Goal: Task Accomplishment & Management: Use online tool/utility

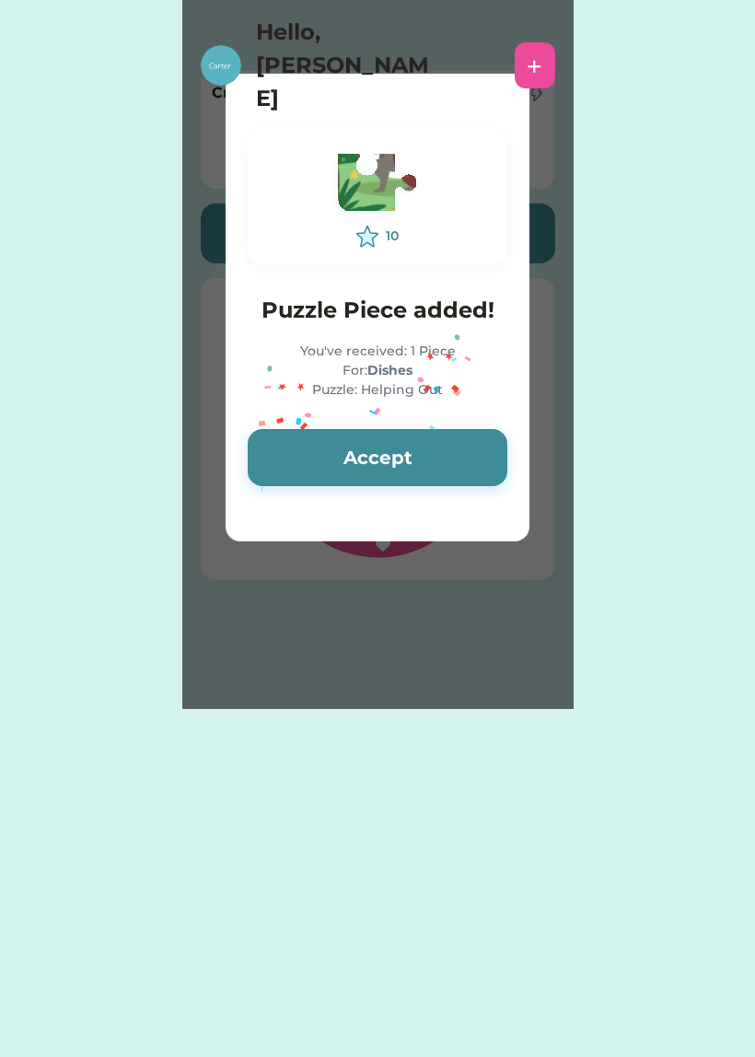
click at [440, 429] on button "Accept" at bounding box center [378, 457] width 260 height 57
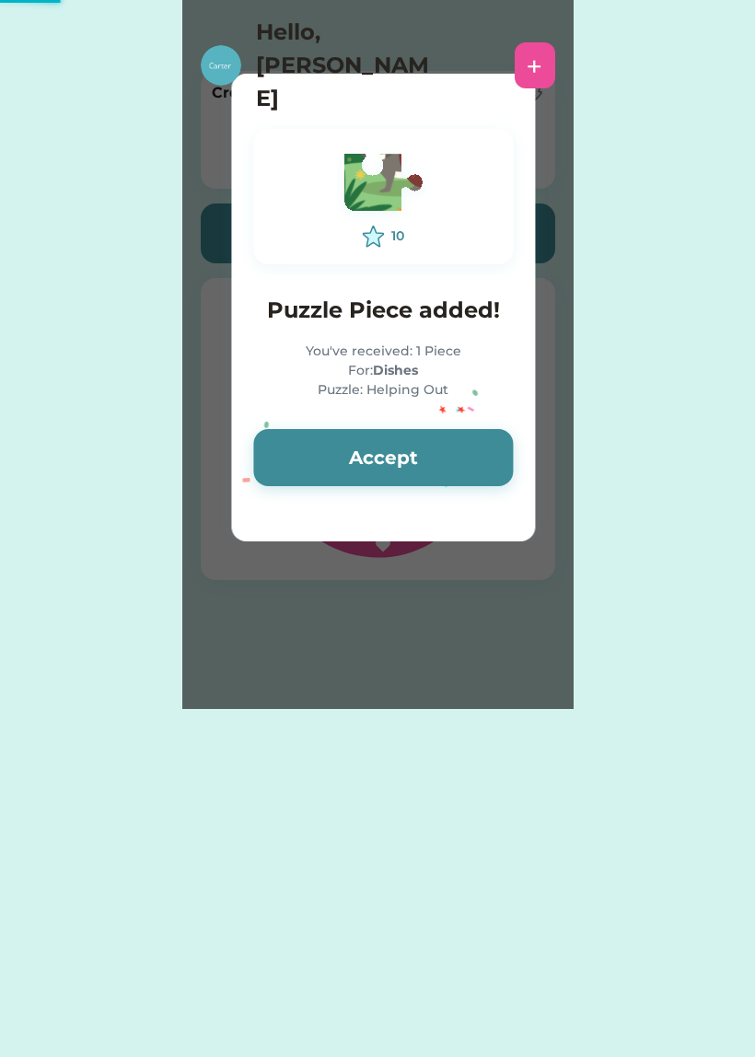
click at [447, 452] on button "Accept" at bounding box center [383, 457] width 260 height 57
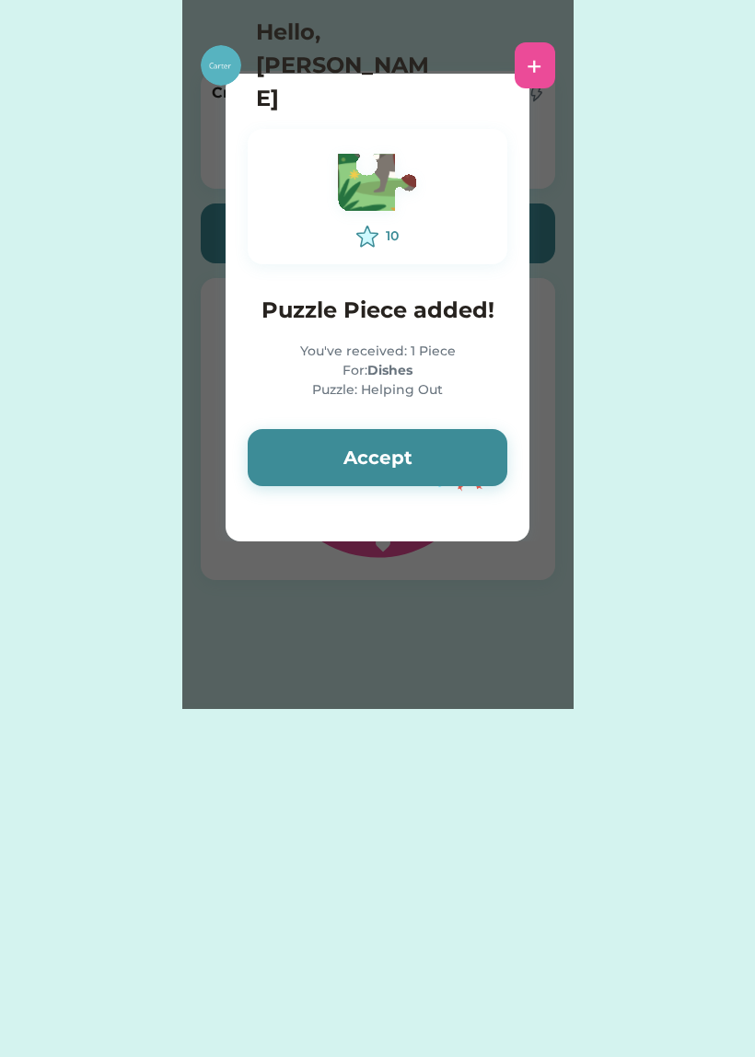
click at [445, 465] on button "Accept" at bounding box center [378, 457] width 260 height 57
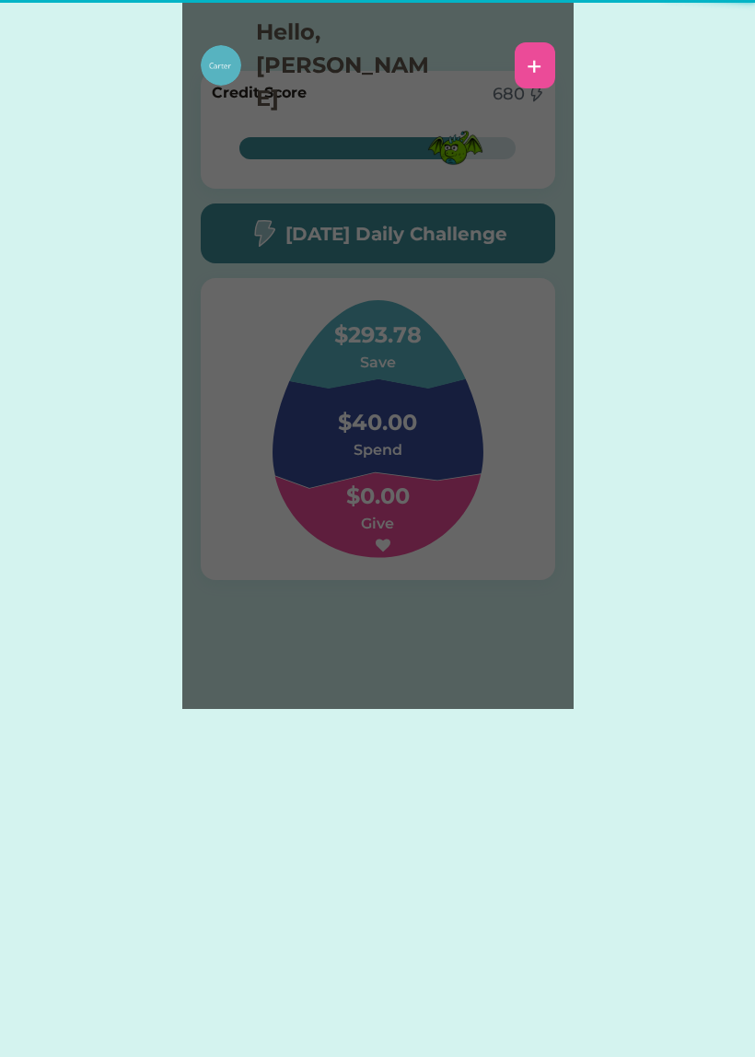
click at [432, 470] on div "Please wait 10 Puzzle Piece added! You've received: 1 Piece For: Dishes Puzzle:…" at bounding box center [377, 354] width 391 height 709
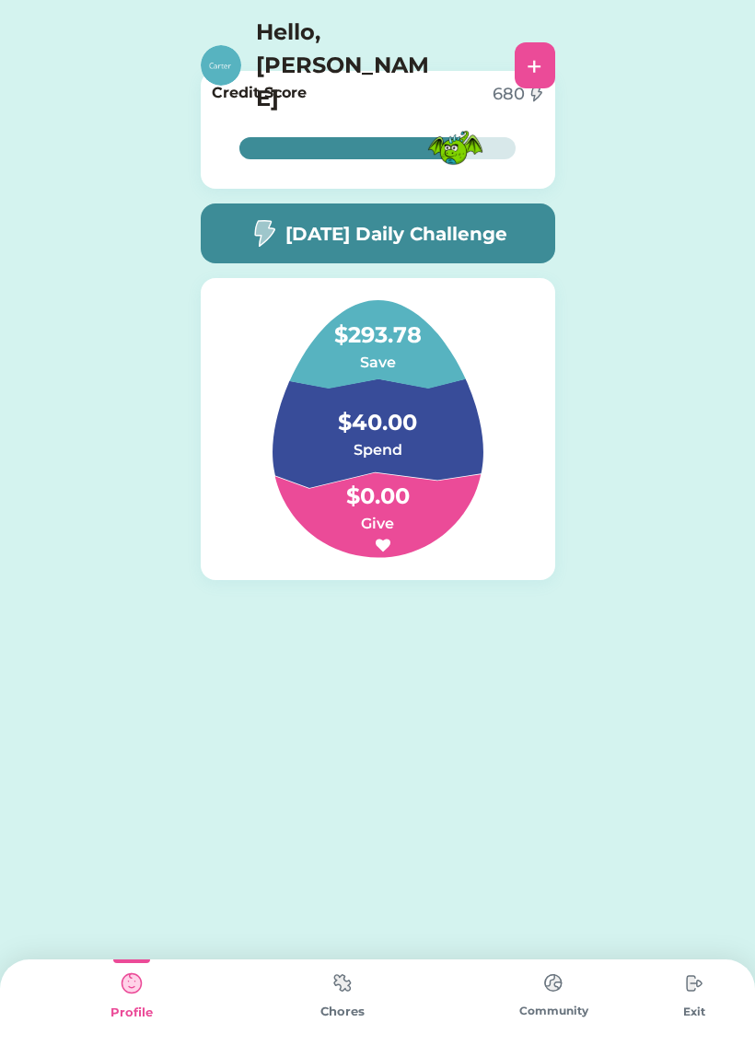
click at [435, 444] on h6 "Spend" at bounding box center [377, 450] width 184 height 22
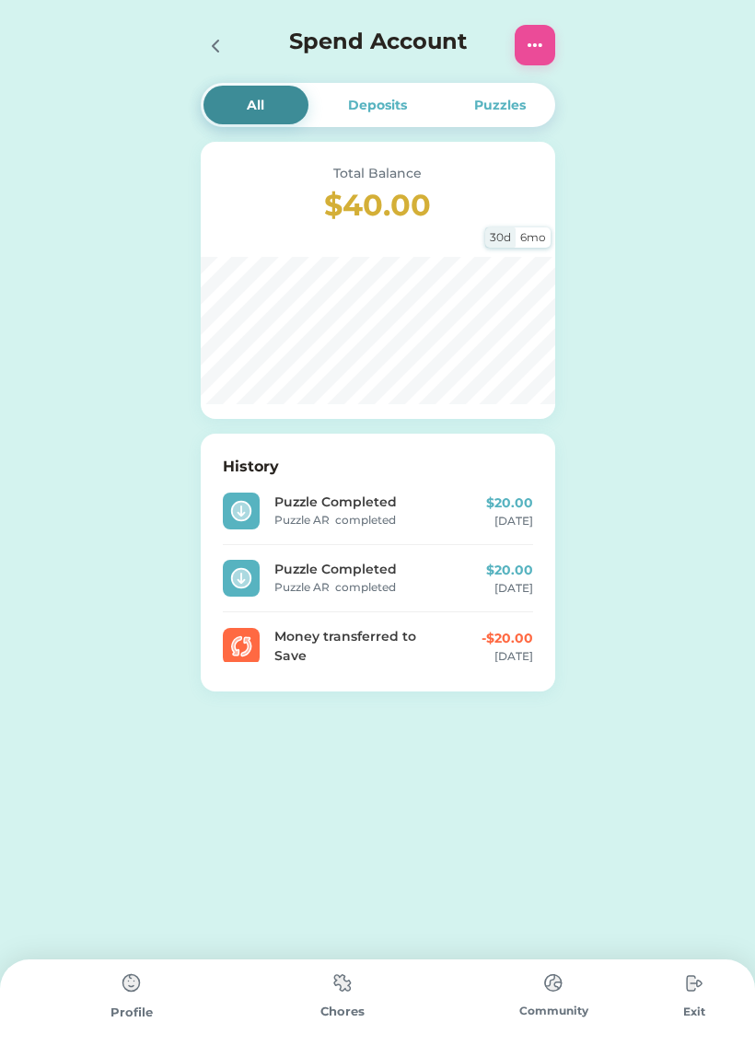
click at [222, 51] on icon at bounding box center [215, 46] width 22 height 22
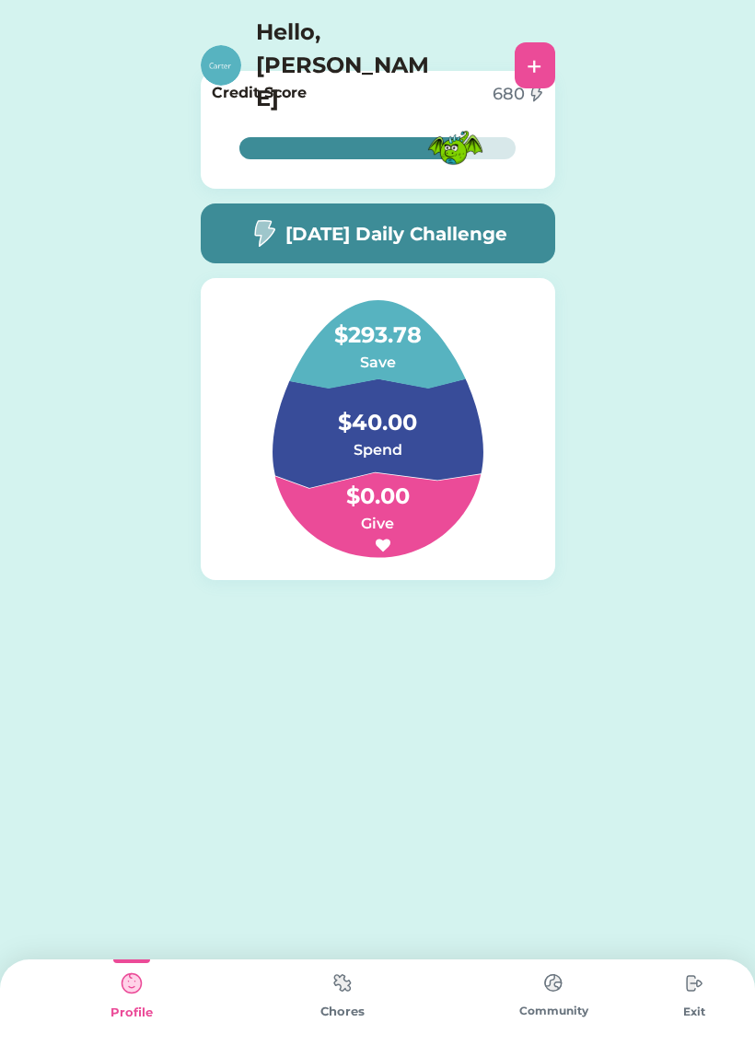
click at [316, 994] on div "Chores" at bounding box center [342, 1008] width 211 height 98
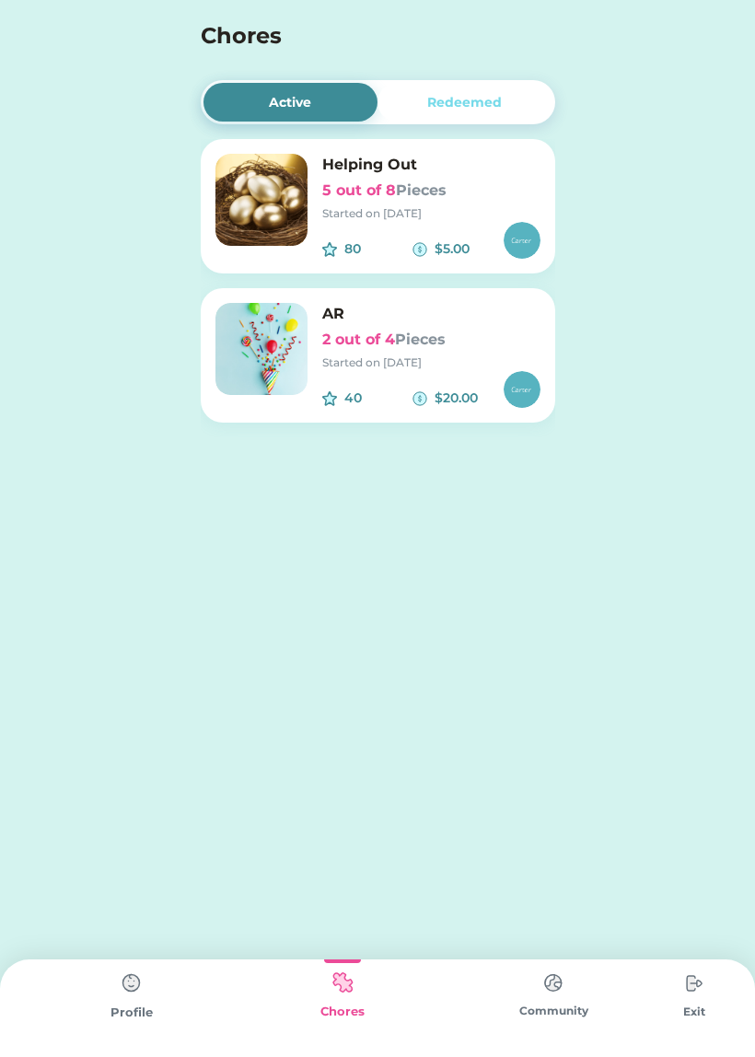
click at [382, 337] on h6 "2 out of 4 Pieces" at bounding box center [431, 340] width 218 height 22
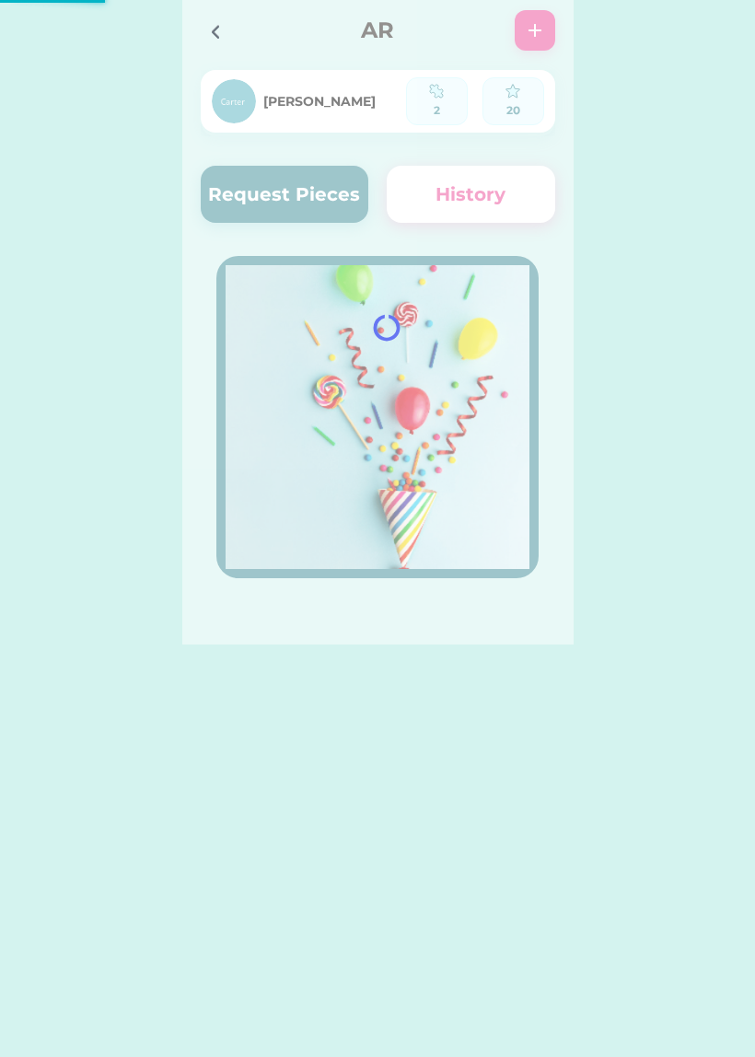
click at [282, 189] on div at bounding box center [377, 322] width 391 height 644
click at [328, 196] on div at bounding box center [377, 322] width 391 height 644
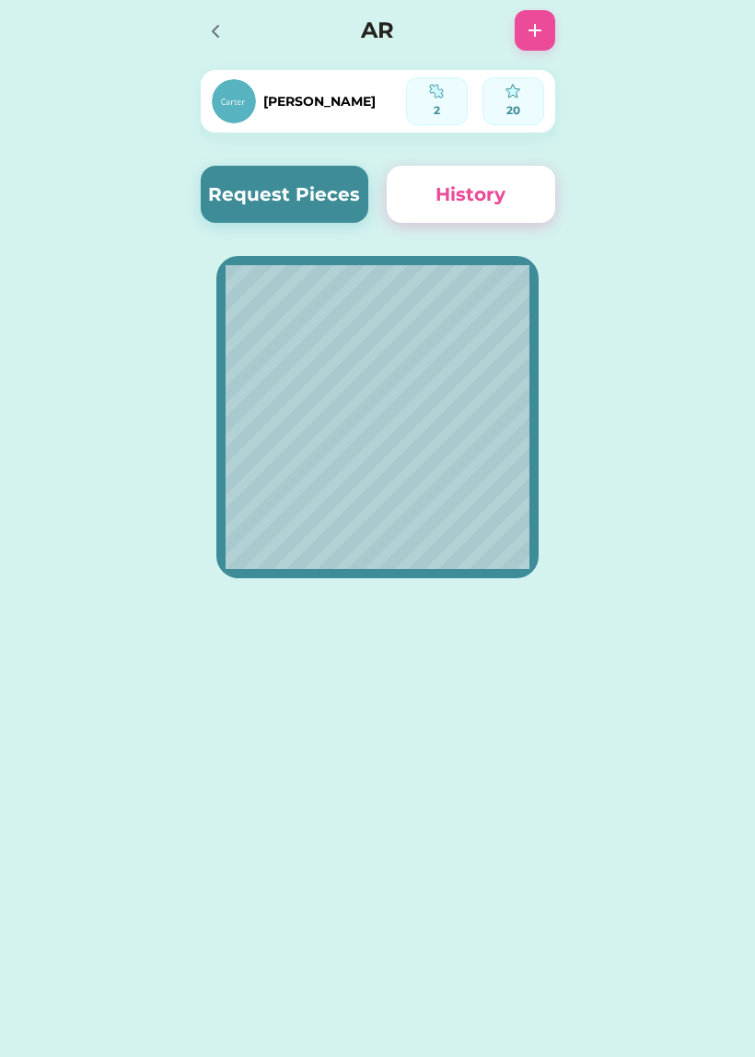
click at [324, 195] on button "Request Pieces" at bounding box center [285, 194] width 168 height 57
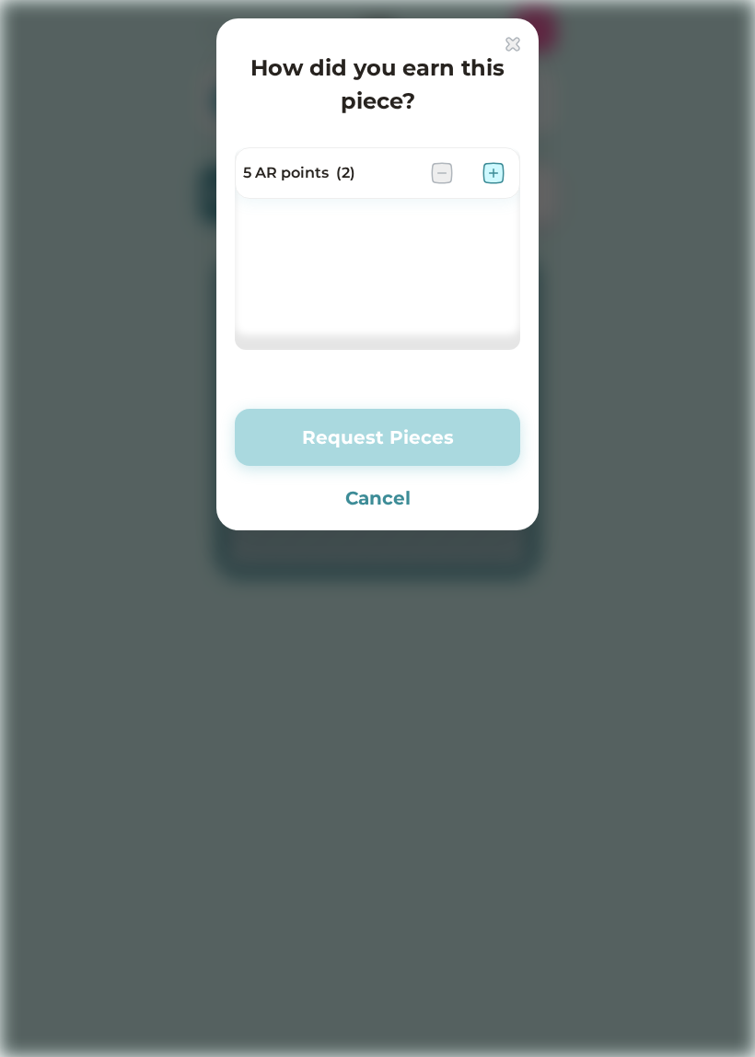
click at [503, 171] on img at bounding box center [493, 173] width 22 height 22
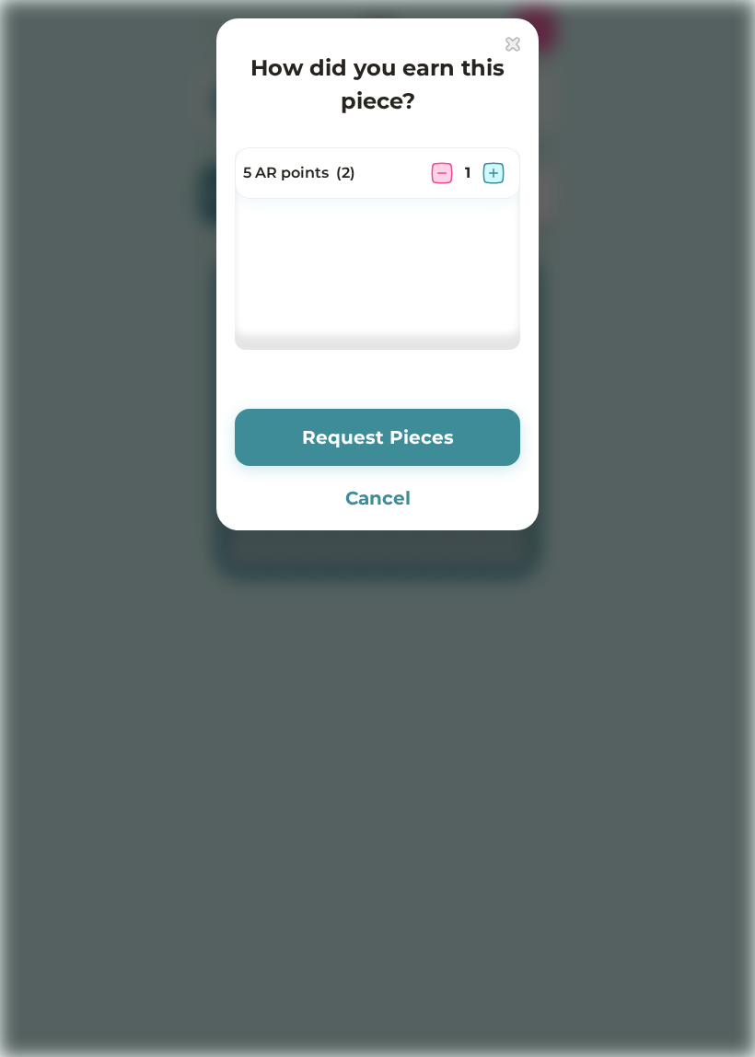
click at [451, 423] on button "Request Pieces" at bounding box center [377, 437] width 285 height 57
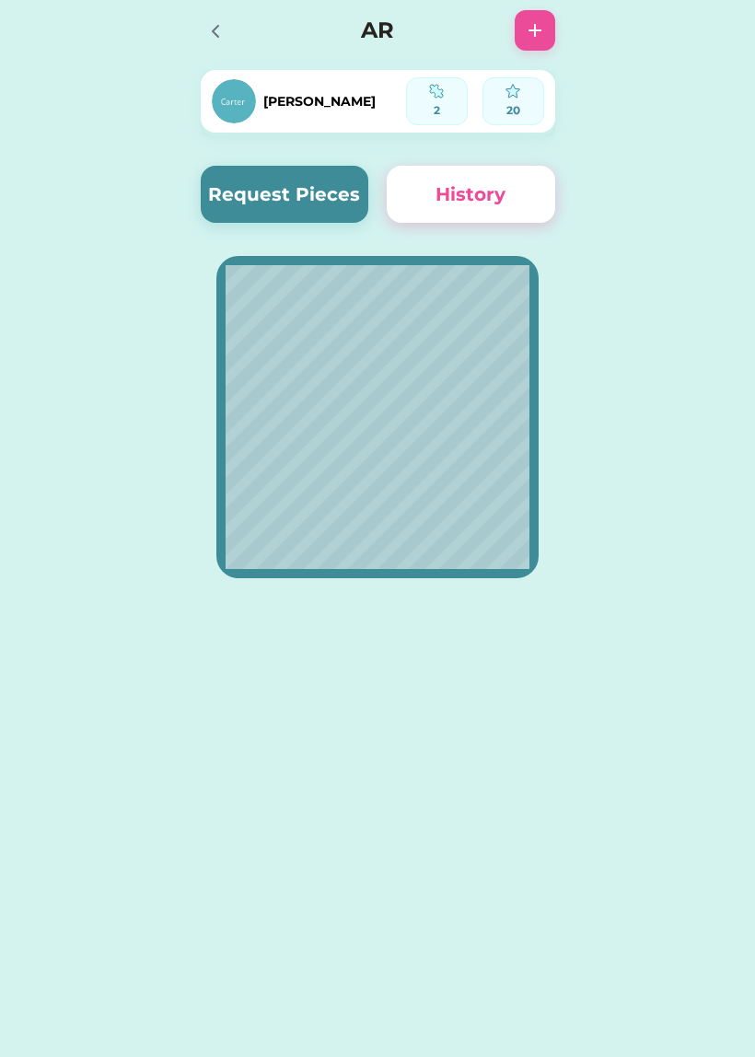
click at [518, 184] on button "History" at bounding box center [471, 194] width 168 height 57
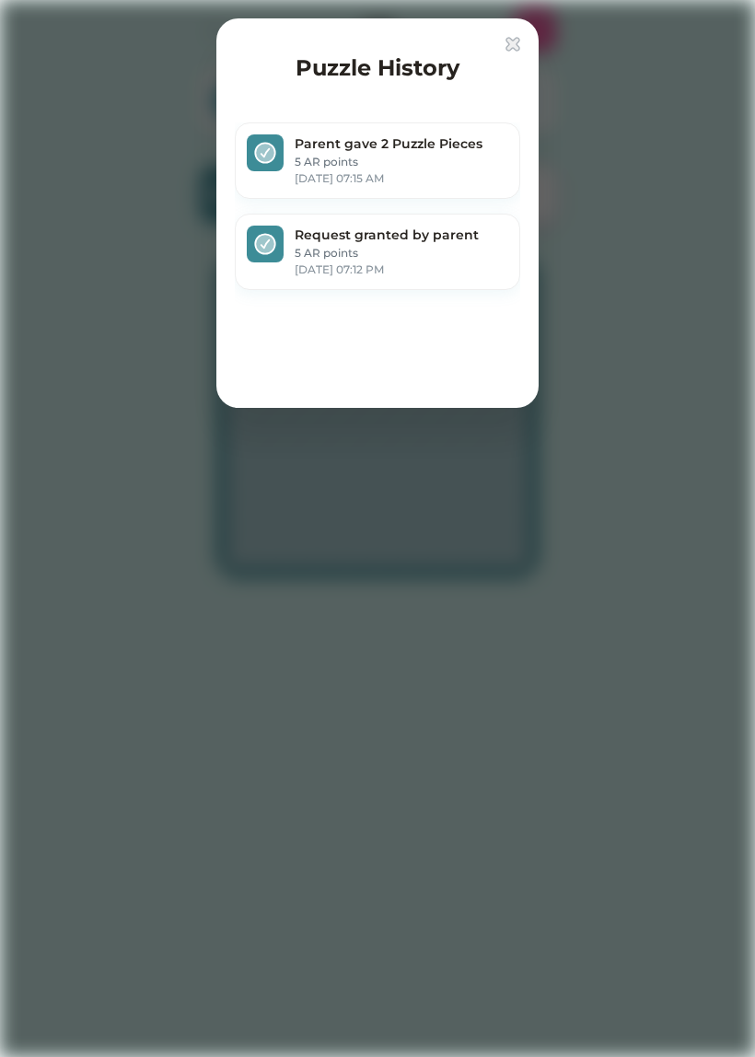
click at [506, 38] on img at bounding box center [512, 44] width 15 height 15
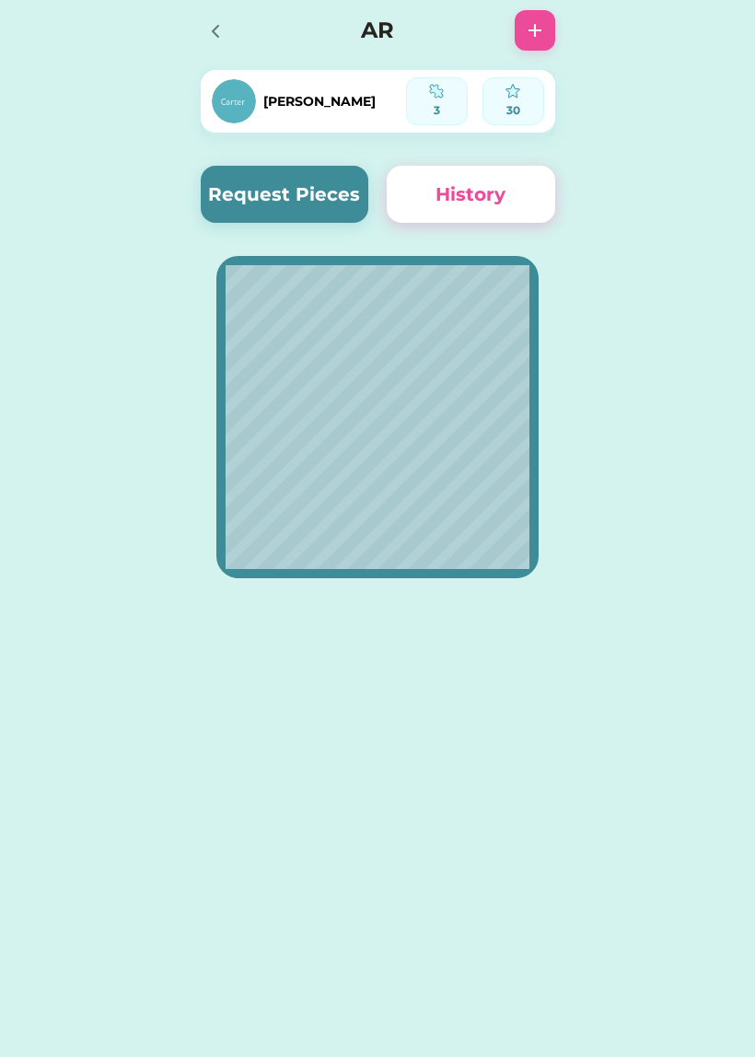
click at [503, 42] on div "AR" at bounding box center [377, 30] width 391 height 59
click at [237, 11] on div at bounding box center [221, 30] width 40 height 40
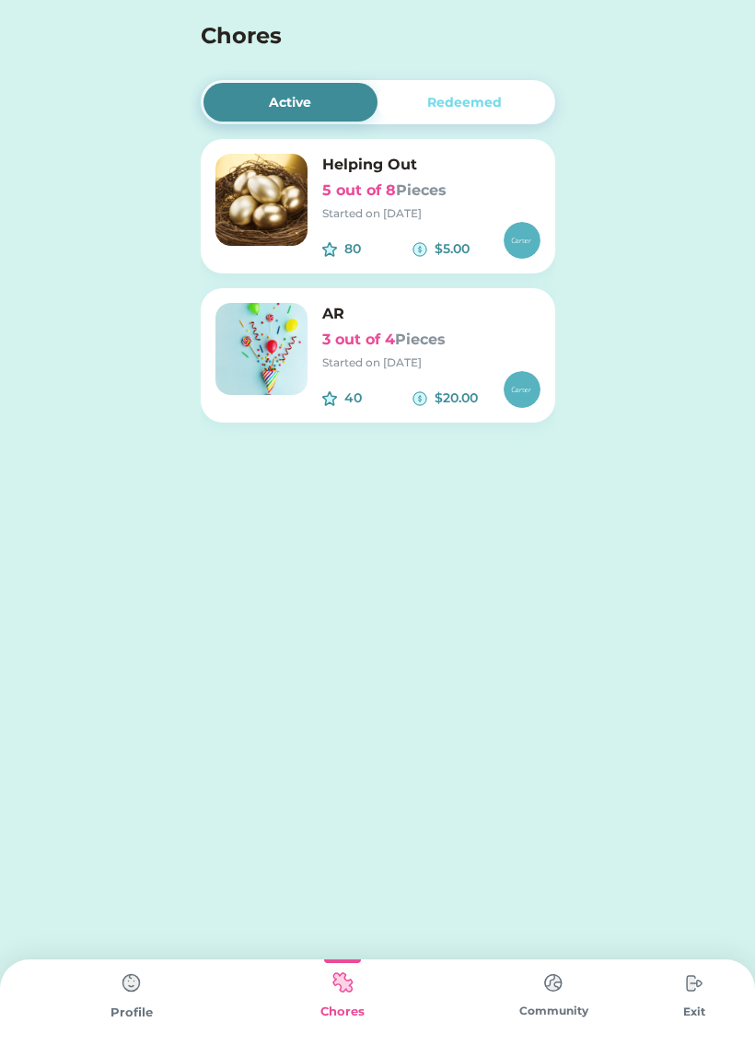
click at [508, 189] on h6 "5 out of 8 Pieces" at bounding box center [431, 190] width 218 height 22
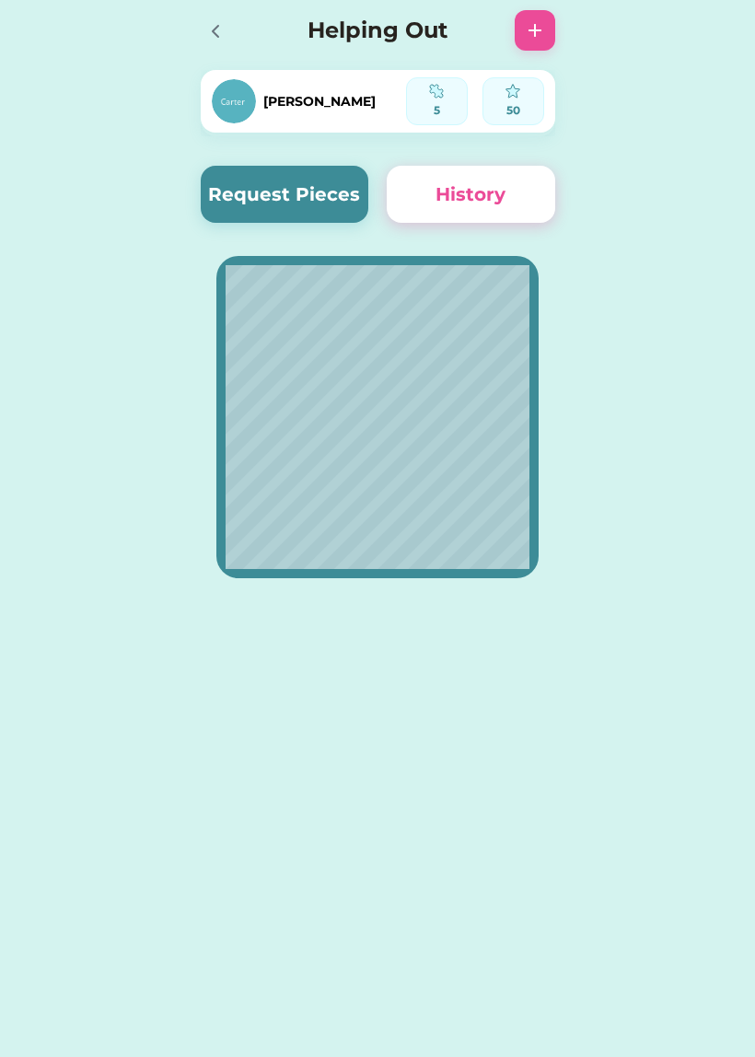
click at [332, 205] on button "Request Pieces" at bounding box center [285, 194] width 168 height 57
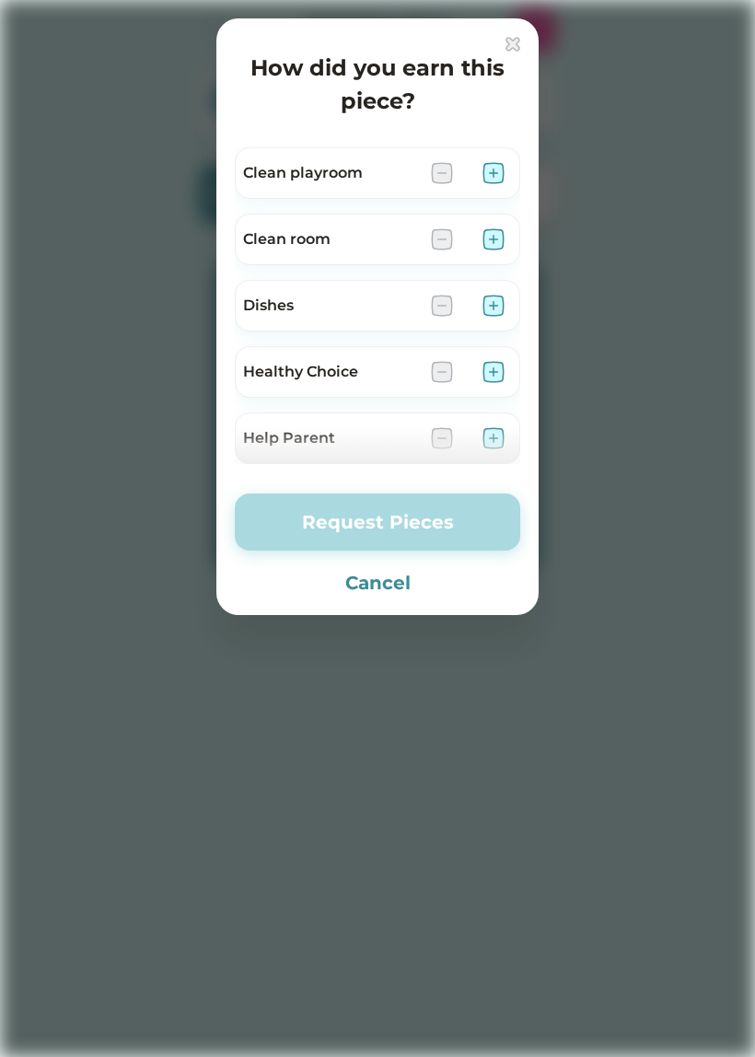
click at [502, 149] on div "Clean playroom" at bounding box center [377, 173] width 285 height 52
click at [503, 169] on img at bounding box center [493, 173] width 22 height 22
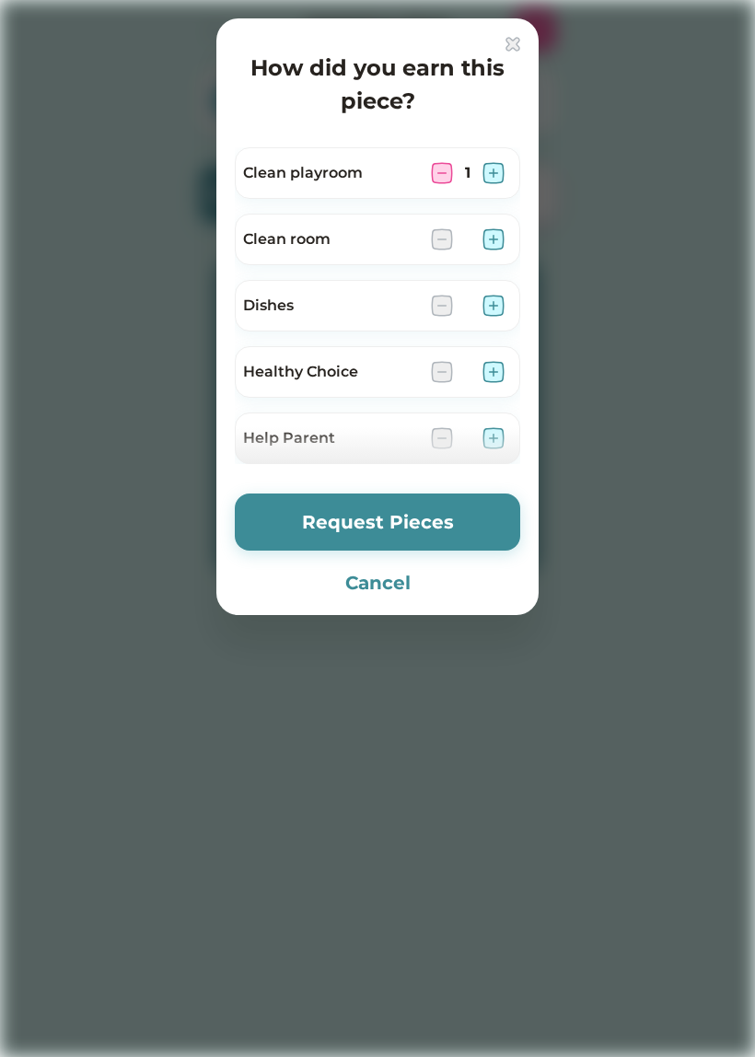
click at [499, 221] on div "Clean room" at bounding box center [377, 240] width 285 height 52
click at [499, 237] on img at bounding box center [493, 239] width 22 height 22
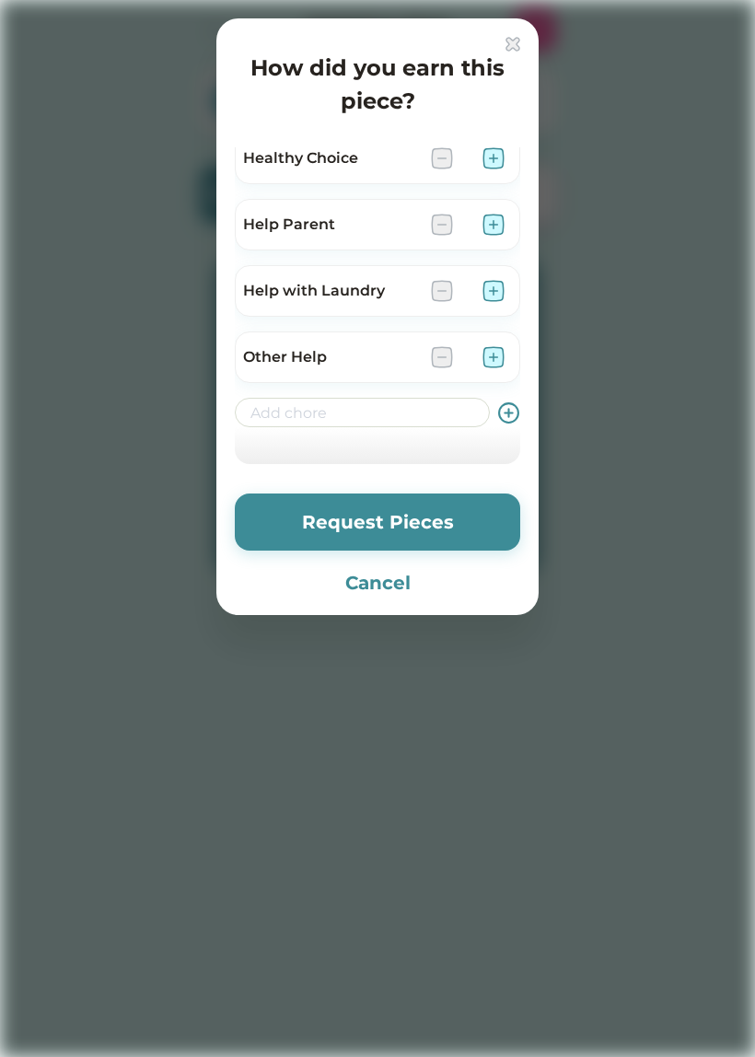
scroll to position [214, 0]
click at [330, 538] on button "Request Pieces" at bounding box center [377, 521] width 285 height 57
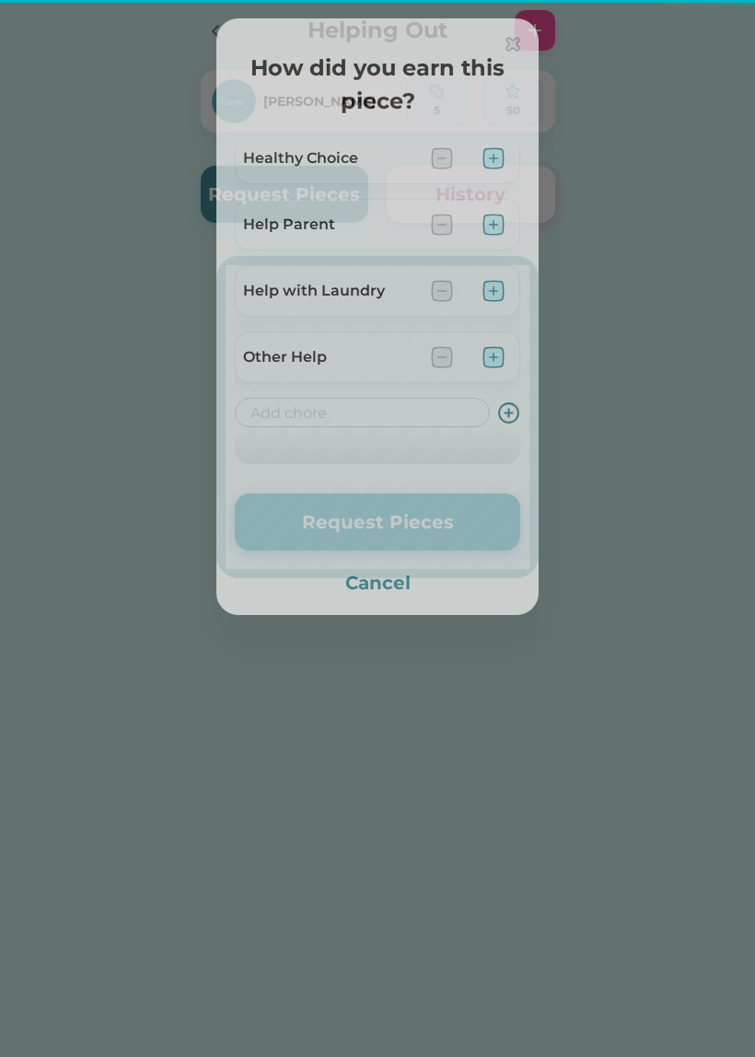
click at [371, 534] on button "Request Pieces" at bounding box center [377, 521] width 285 height 57
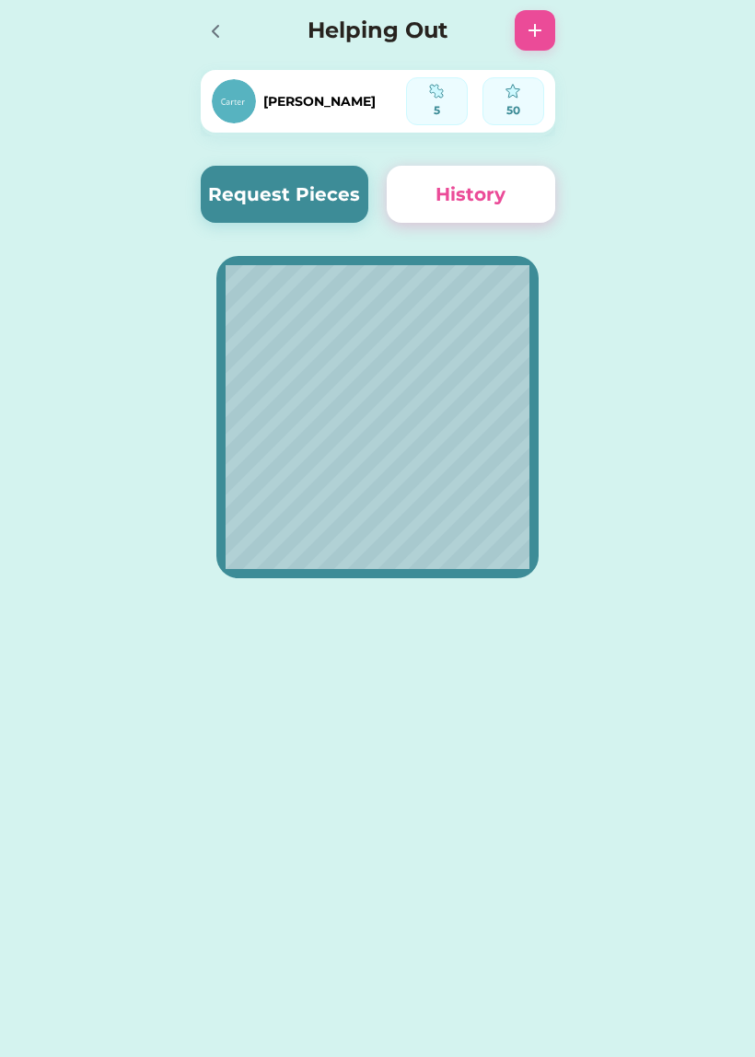
click at [215, 27] on icon at bounding box center [215, 31] width 22 height 22
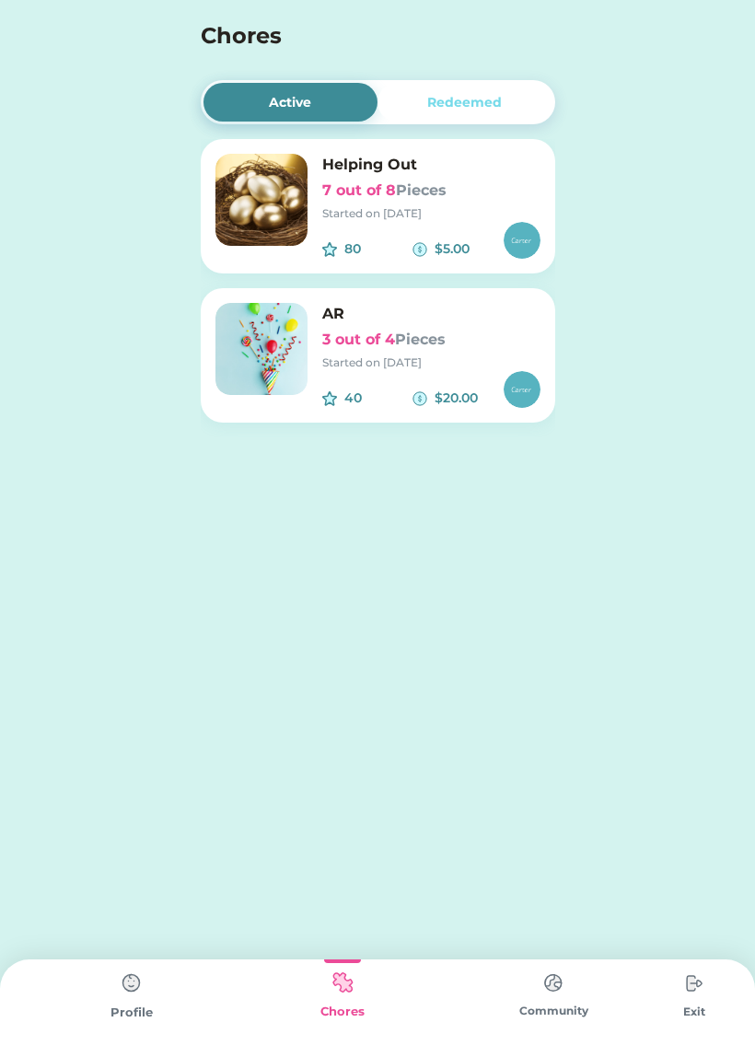
click at [452, 231] on div "80 $5.00" at bounding box center [431, 240] width 218 height 37
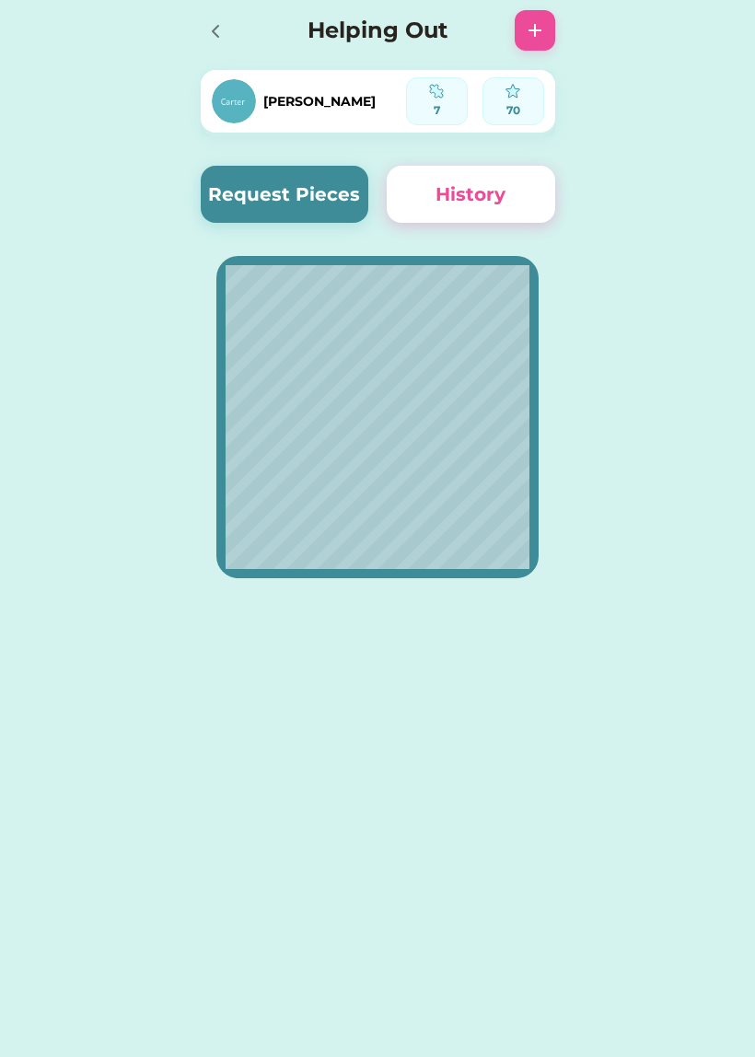
click at [345, 191] on button "Request Pieces" at bounding box center [285, 194] width 168 height 57
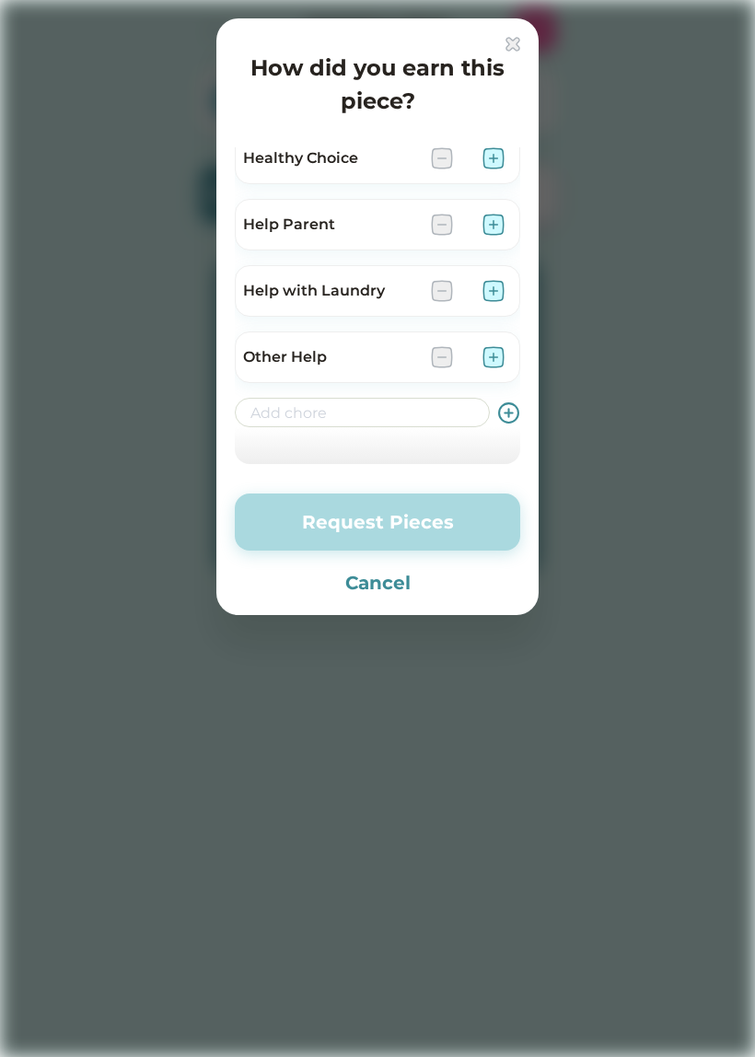
click at [508, 39] on img at bounding box center [512, 44] width 15 height 15
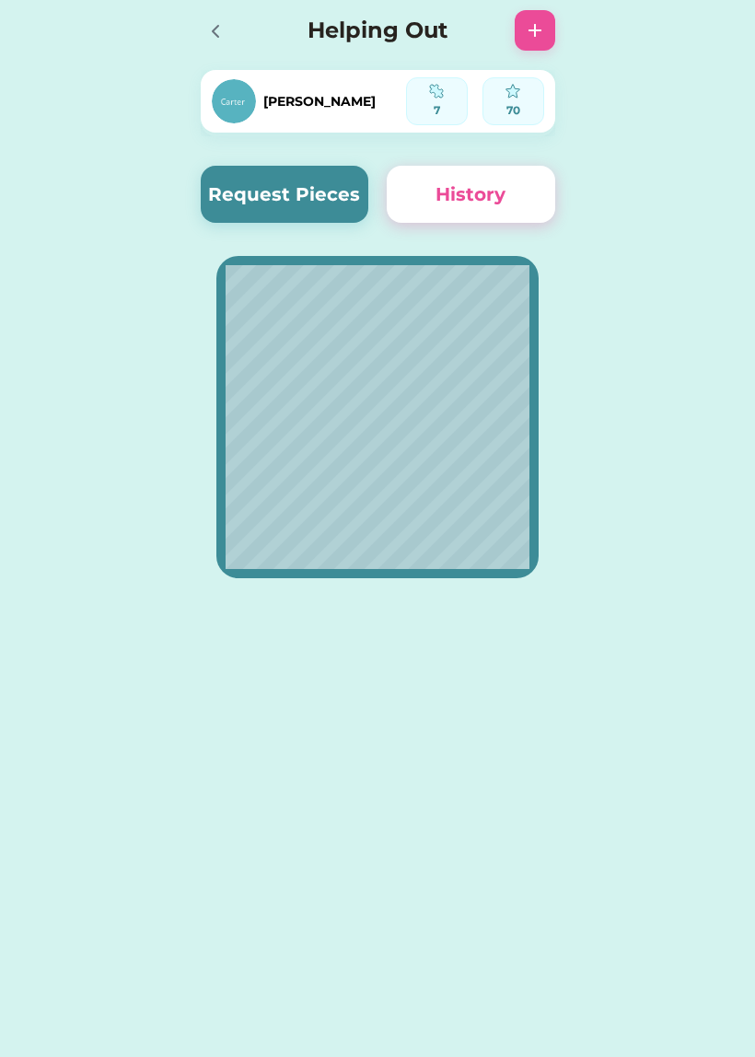
click at [207, 44] on div at bounding box center [221, 30] width 40 height 40
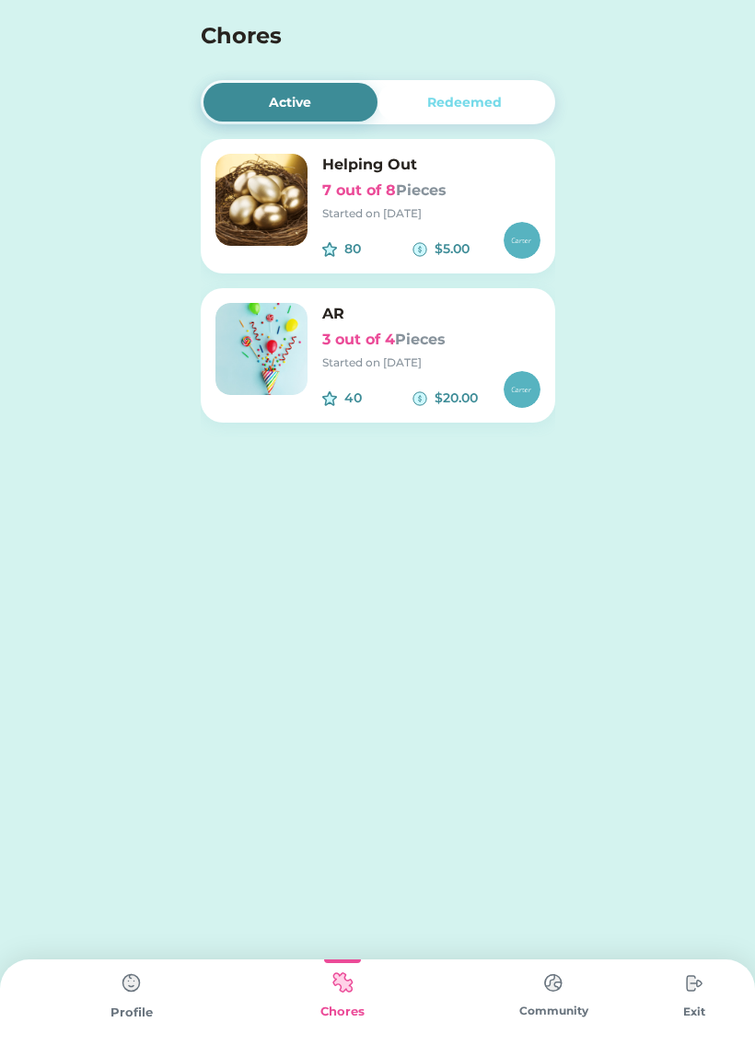
click at [365, 208] on div "Started on [DATE]" at bounding box center [431, 213] width 218 height 17
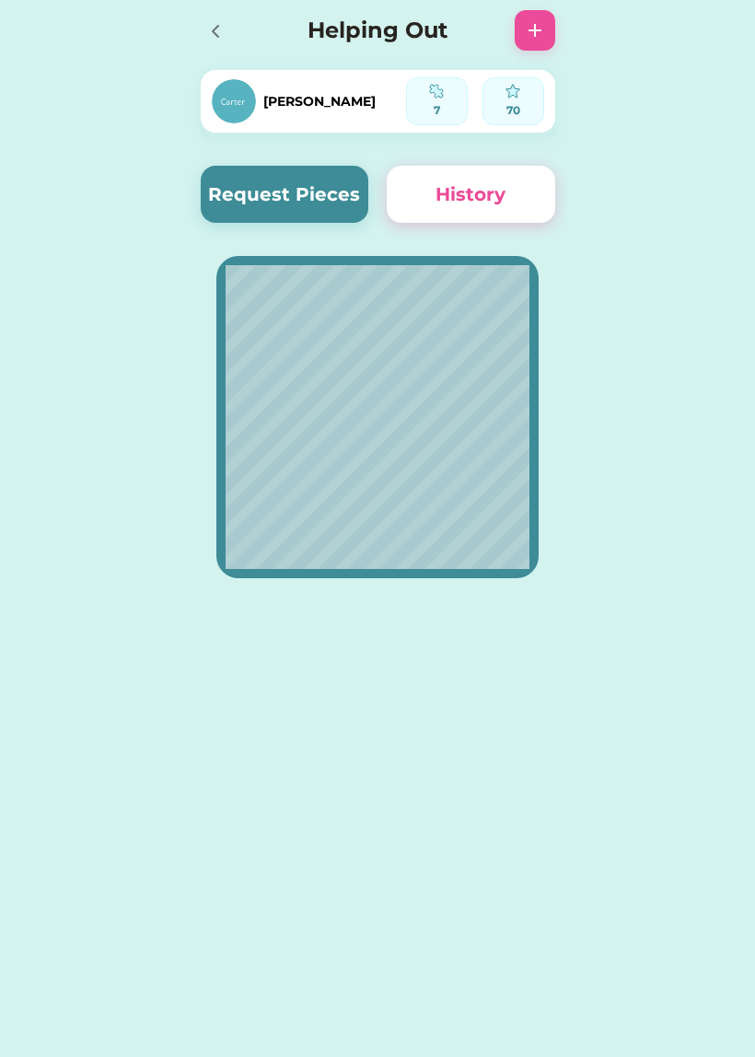
click at [211, 17] on div at bounding box center [215, 31] width 28 height 28
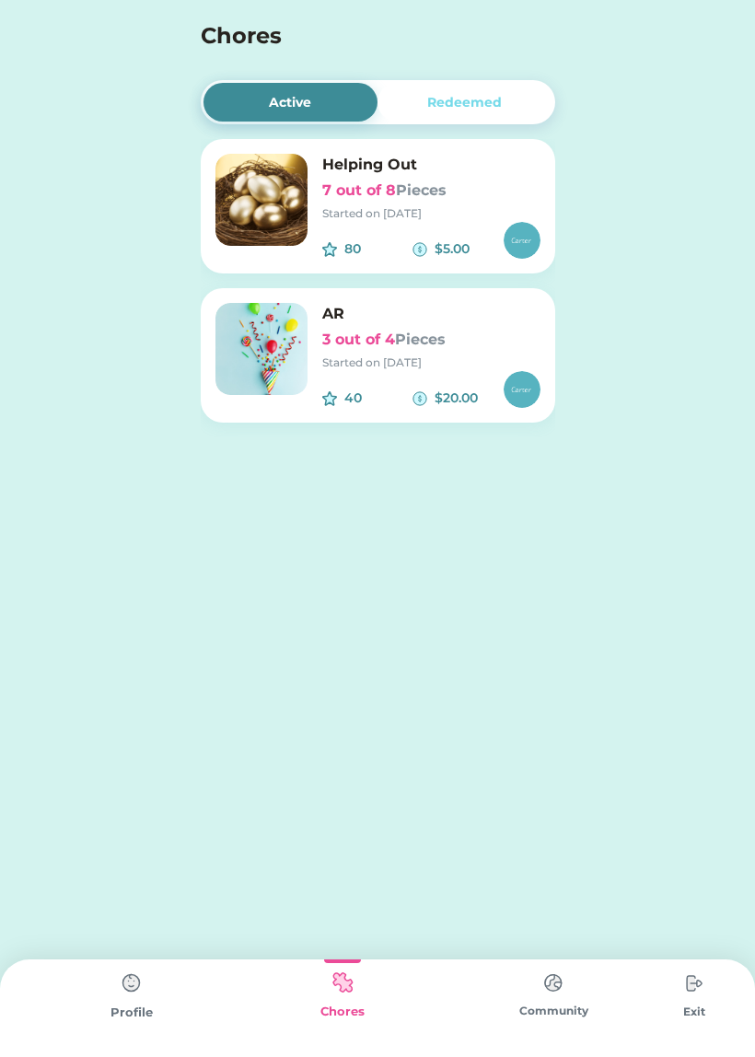
click at [160, 1032] on div "Profile" at bounding box center [131, 1008] width 211 height 98
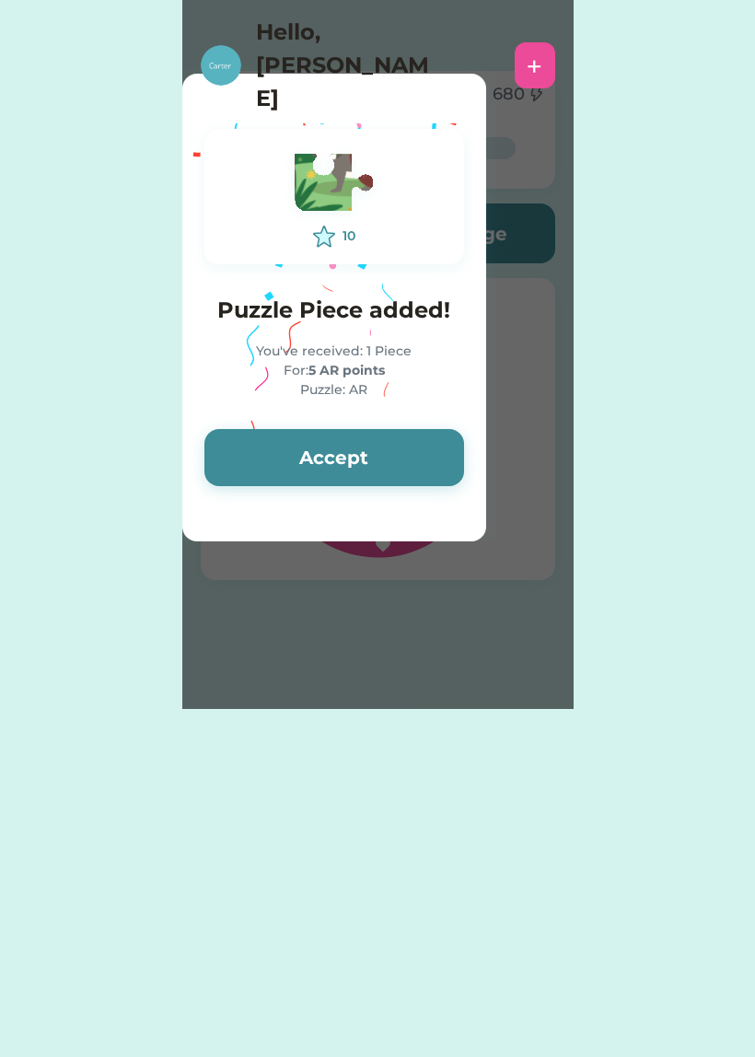
click at [410, 460] on button "Accept" at bounding box center [334, 457] width 260 height 57
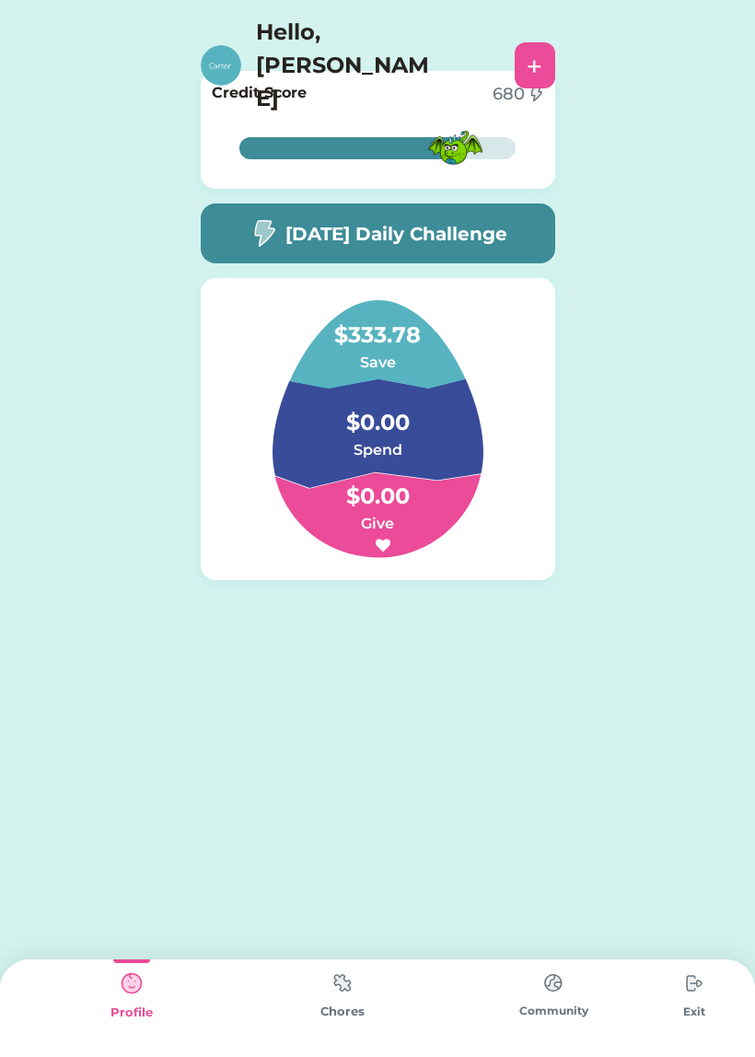
click at [337, 983] on img at bounding box center [342, 983] width 37 height 36
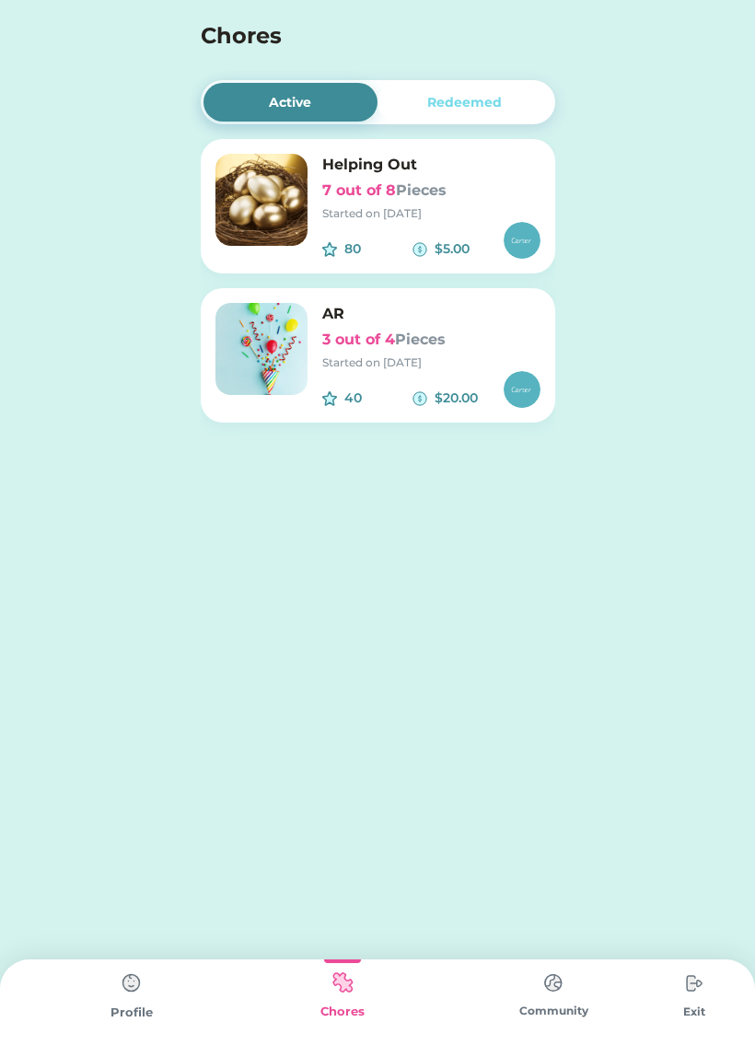
click at [426, 243] on img at bounding box center [419, 249] width 15 height 15
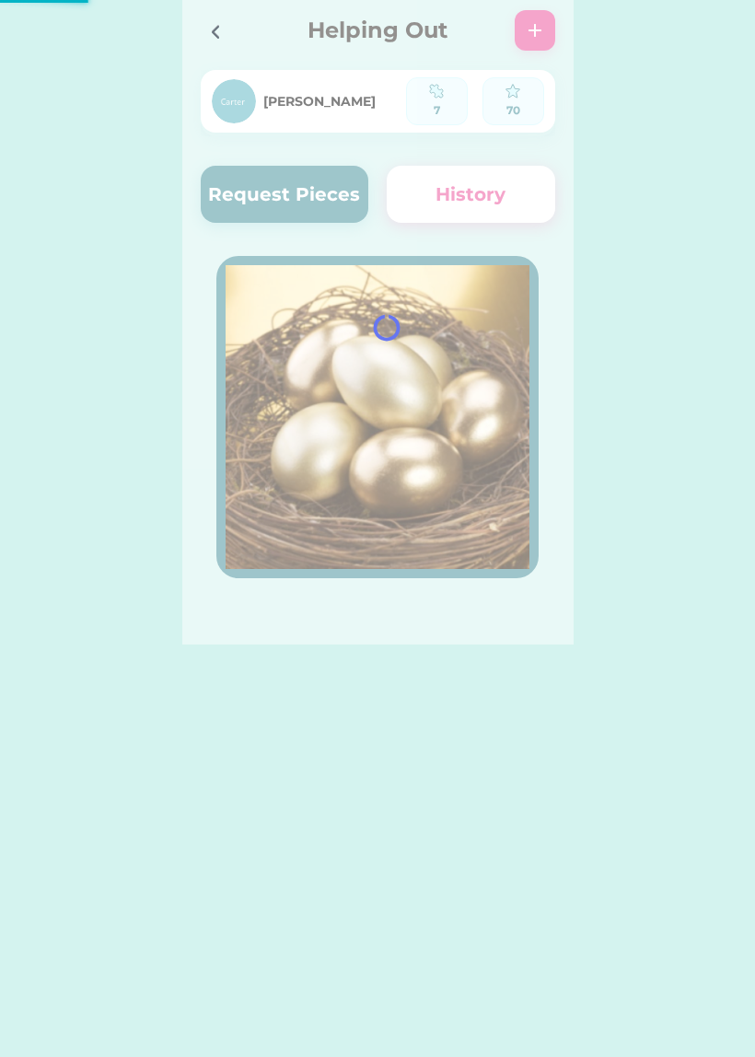
click at [466, 191] on div at bounding box center [377, 322] width 391 height 644
click at [471, 184] on button "History" at bounding box center [471, 194] width 168 height 57
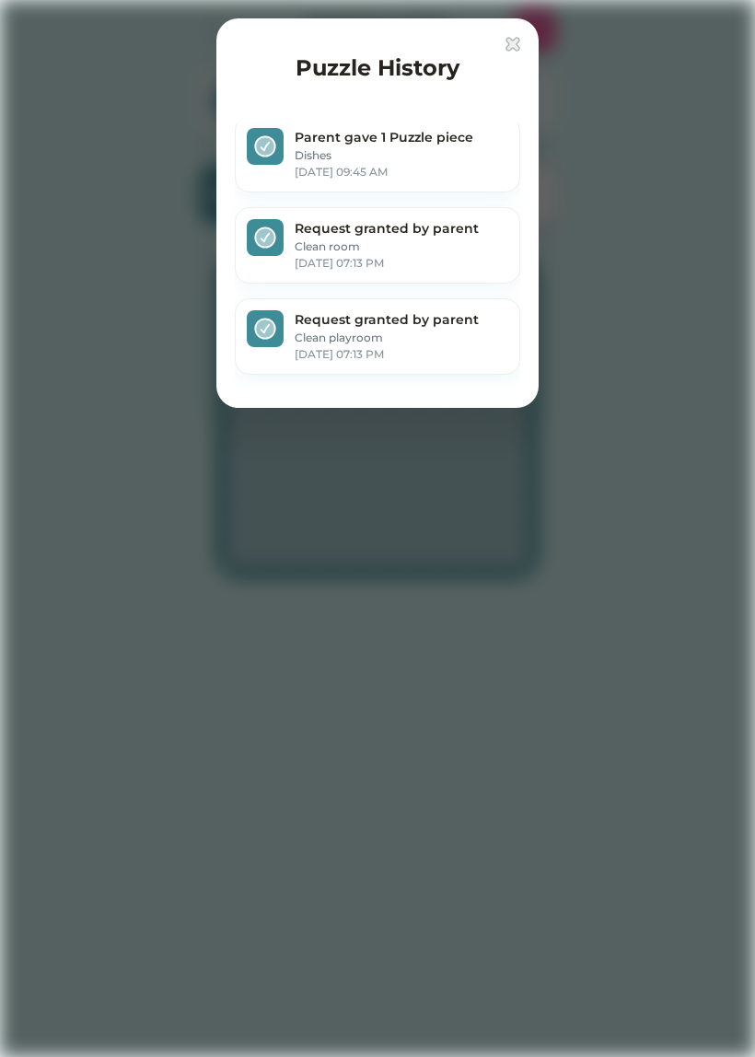
click at [518, 45] on img at bounding box center [512, 44] width 15 height 15
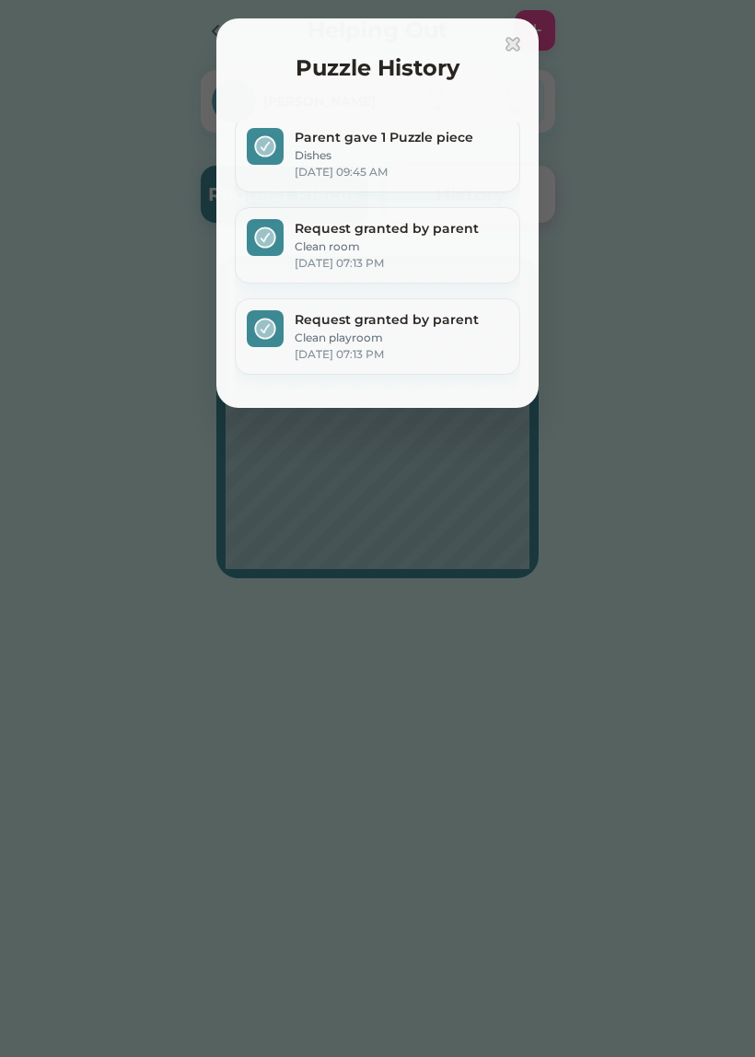
scroll to position [450, 0]
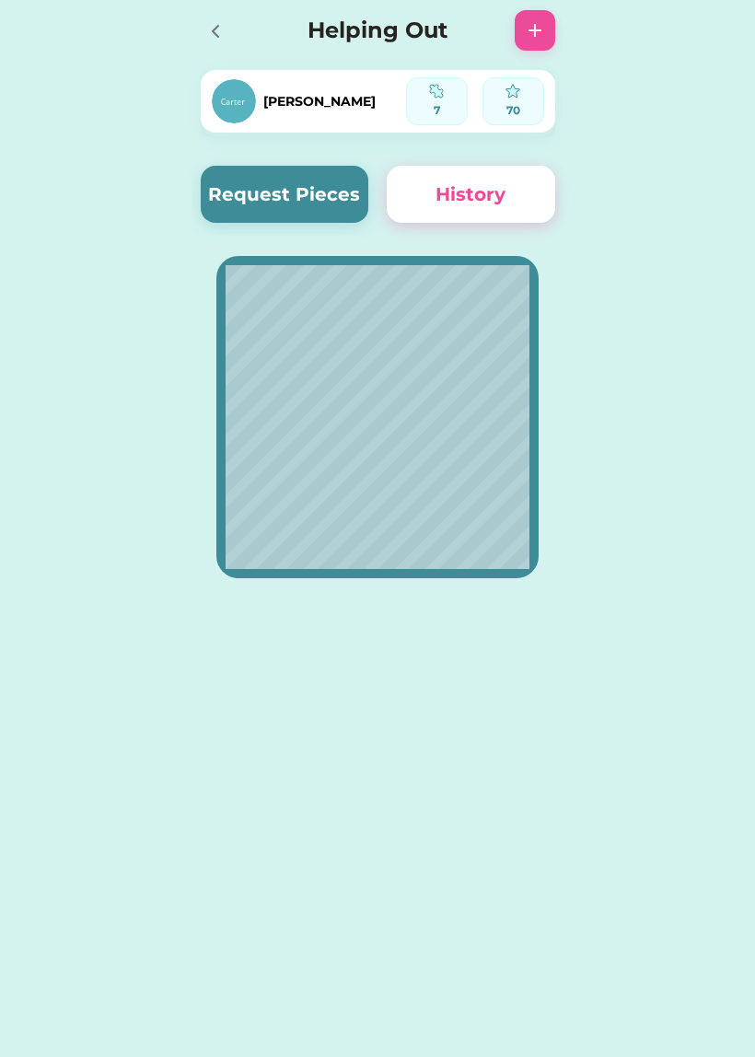
click at [223, 44] on div at bounding box center [221, 30] width 40 height 40
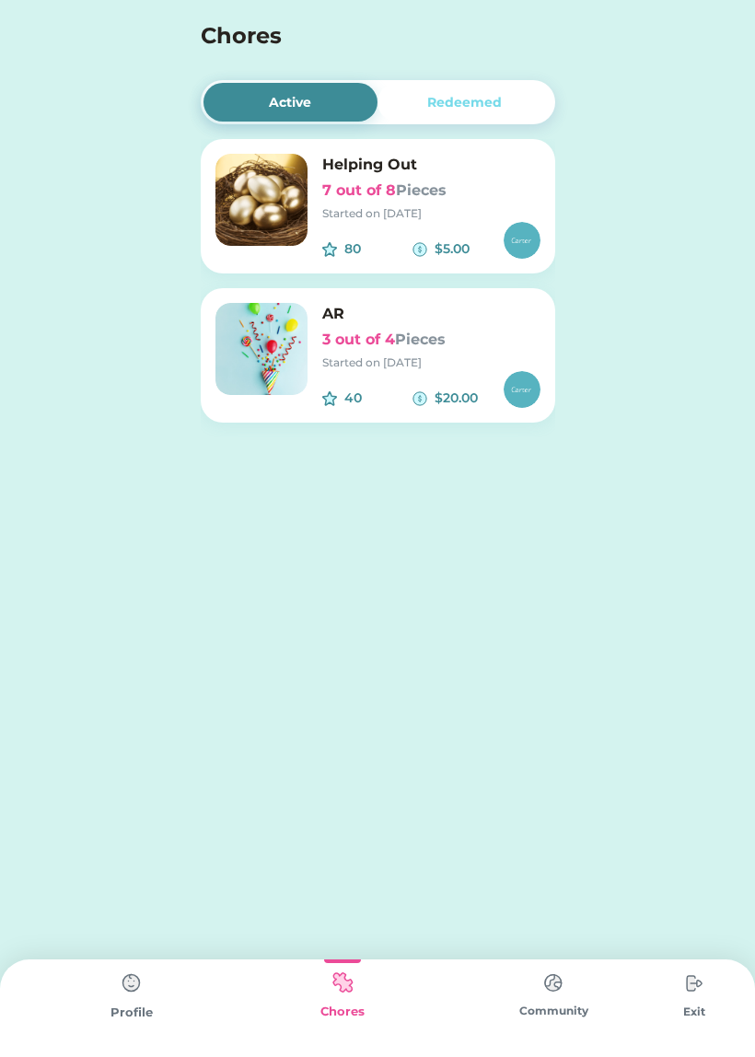
click at [463, 161] on h6 "Helping Out" at bounding box center [431, 165] width 218 height 22
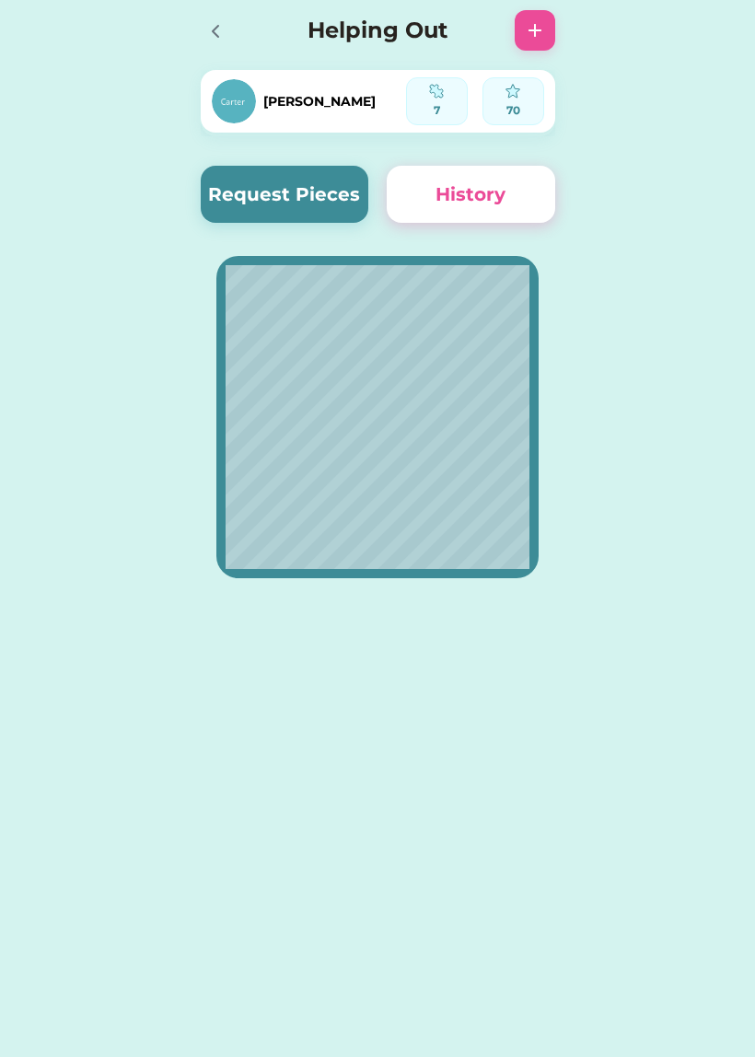
click at [303, 203] on button "Request Pieces" at bounding box center [285, 194] width 168 height 57
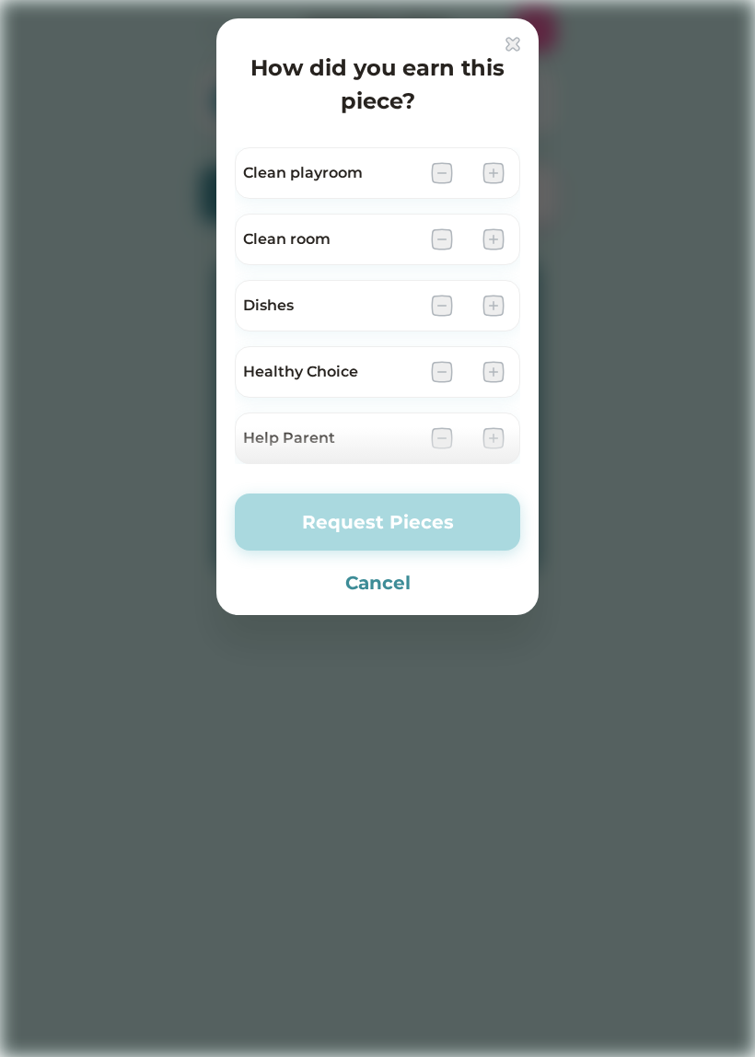
click at [500, 54] on h4 "How did you earn this piece?" at bounding box center [377, 85] width 285 height 66
click at [519, 44] on img at bounding box center [512, 44] width 15 height 15
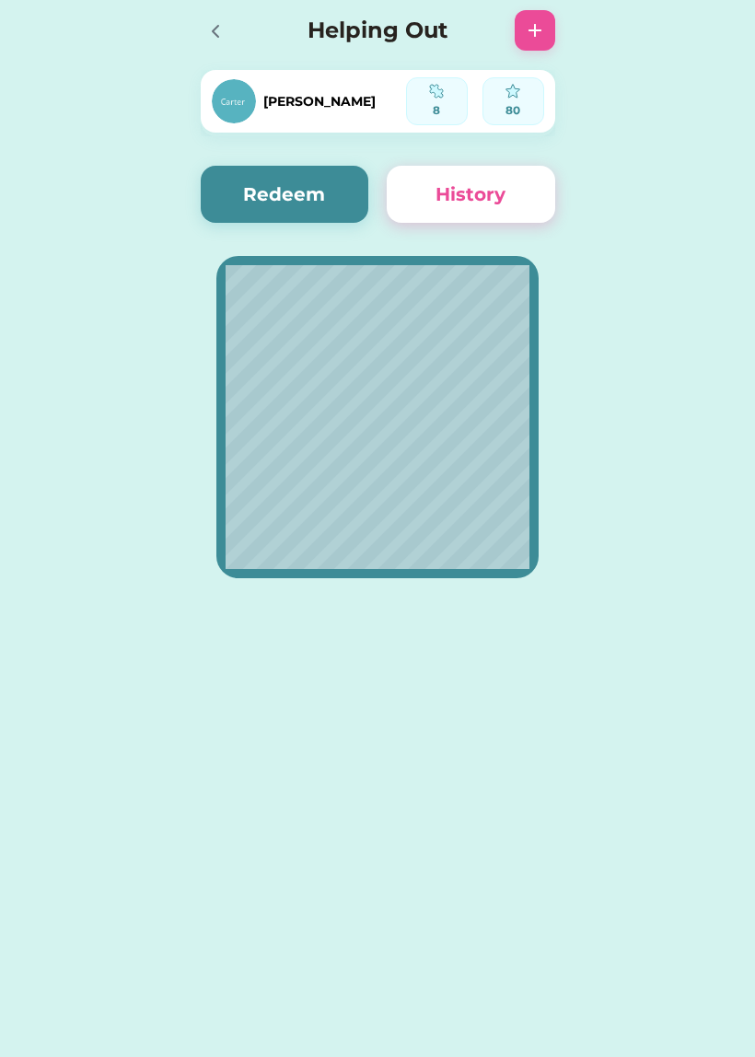
click at [216, 39] on icon at bounding box center [215, 31] width 22 height 22
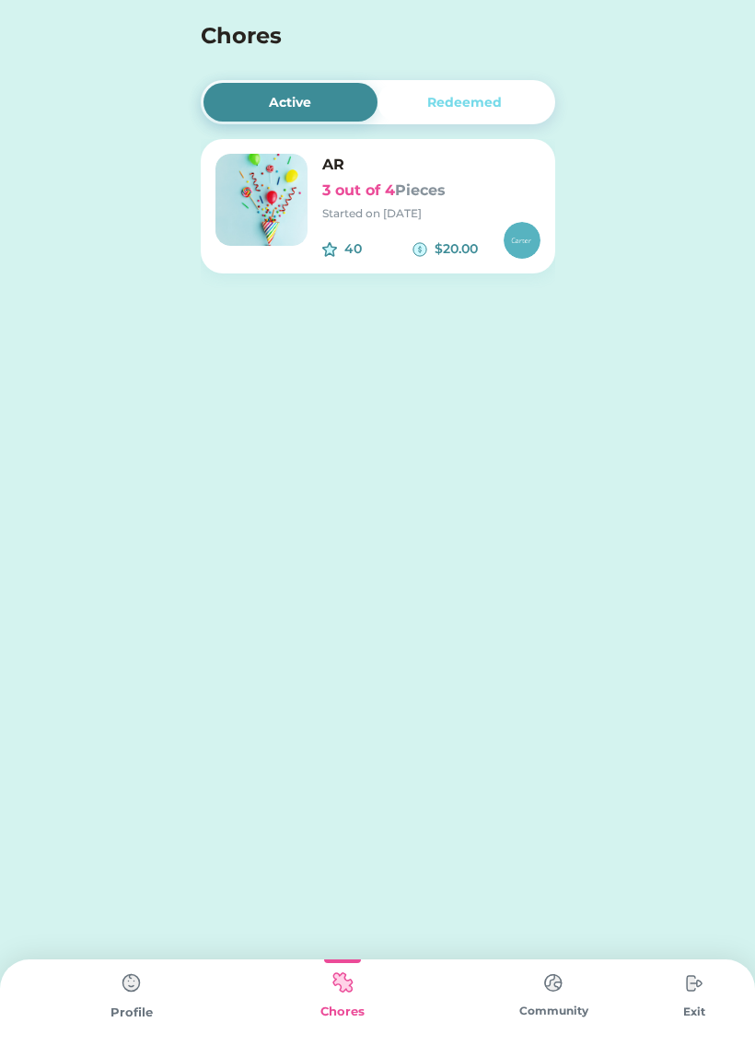
click at [493, 119] on div "Redeemed" at bounding box center [464, 102] width 175 height 39
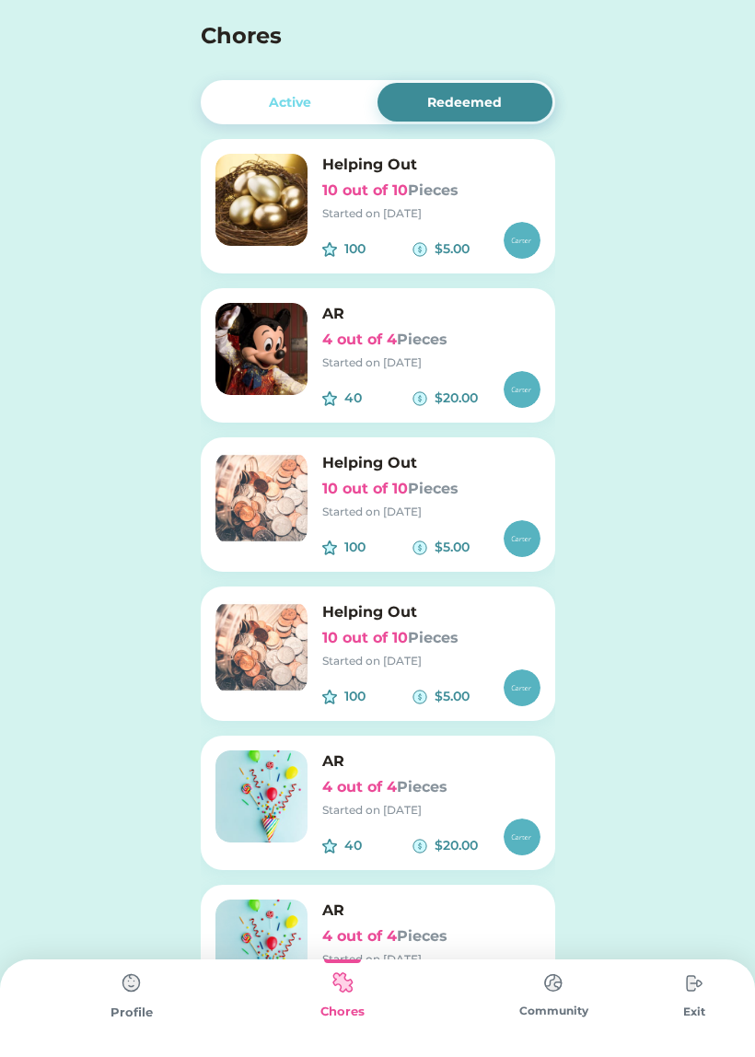
click at [147, 998] on img at bounding box center [131, 983] width 37 height 37
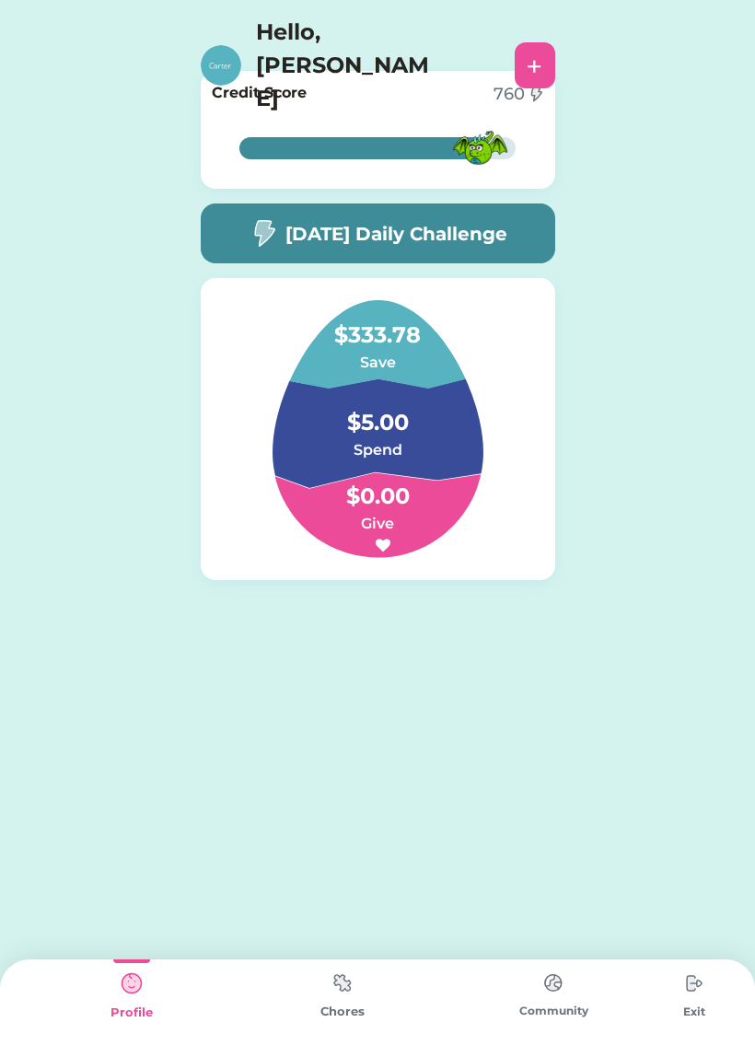
click at [300, 1040] on div "Chores" at bounding box center [342, 1008] width 211 height 98
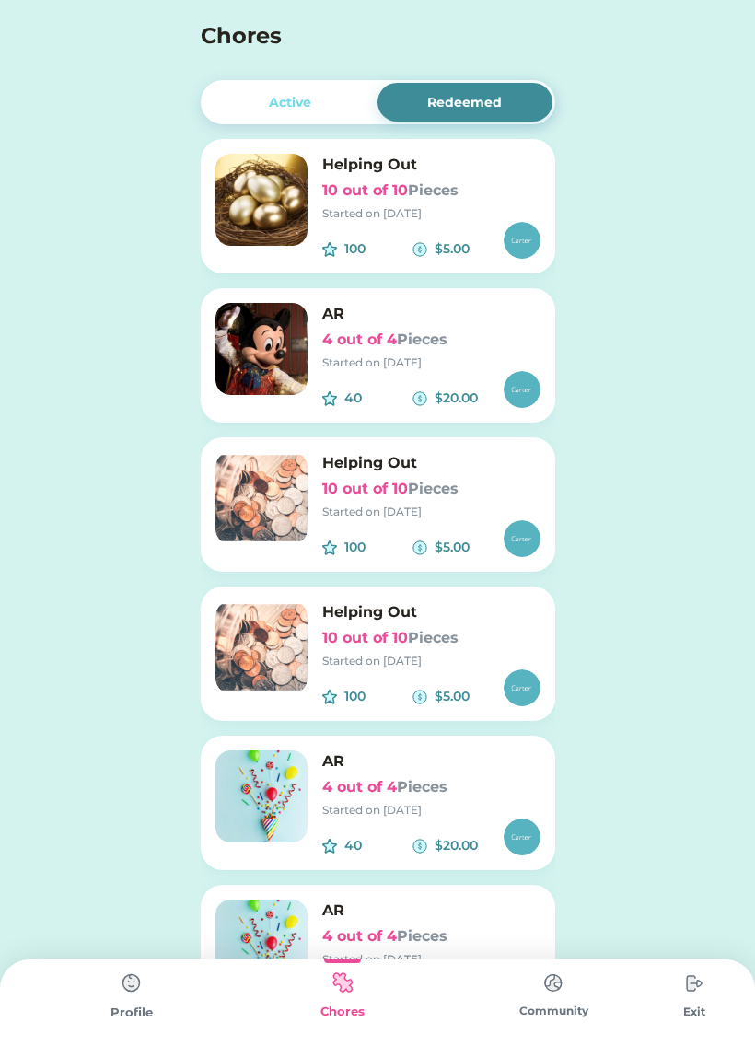
click at [117, 1013] on div "Profile" at bounding box center [131, 1012] width 211 height 18
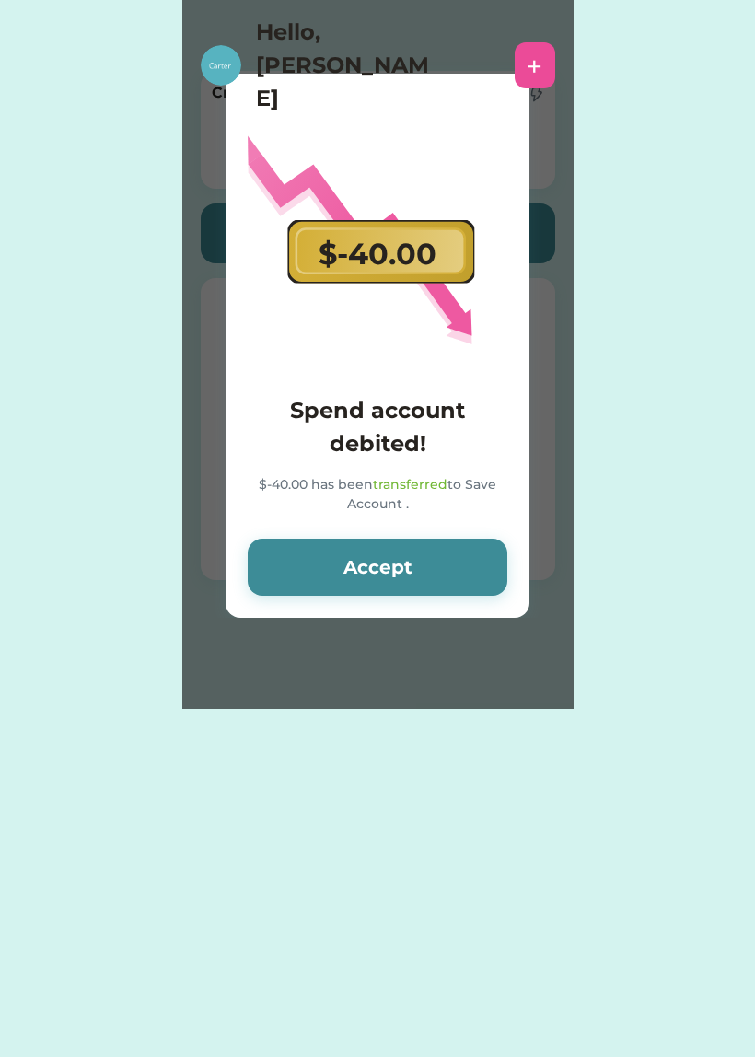
click at [403, 564] on button "Accept" at bounding box center [378, 566] width 260 height 57
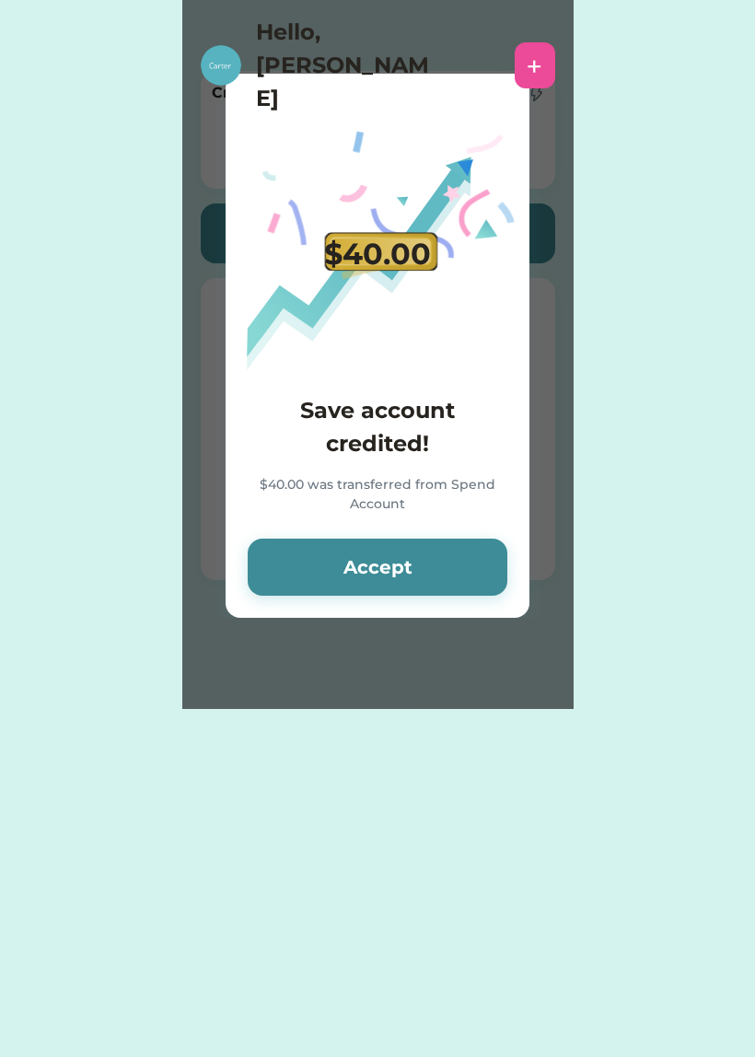
click at [368, 568] on button "Accept" at bounding box center [378, 566] width 260 height 57
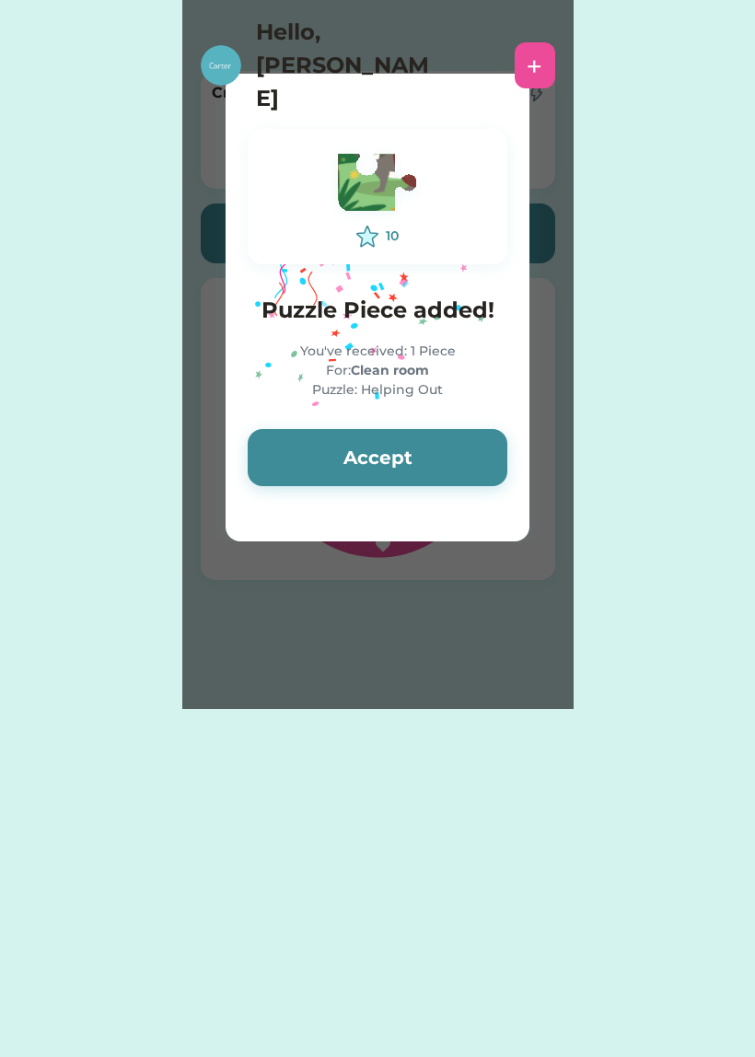
click at [438, 470] on button "Accept" at bounding box center [378, 457] width 260 height 57
click at [471, 437] on button "Accept" at bounding box center [378, 457] width 260 height 57
click at [447, 468] on button "Accept" at bounding box center [378, 457] width 260 height 57
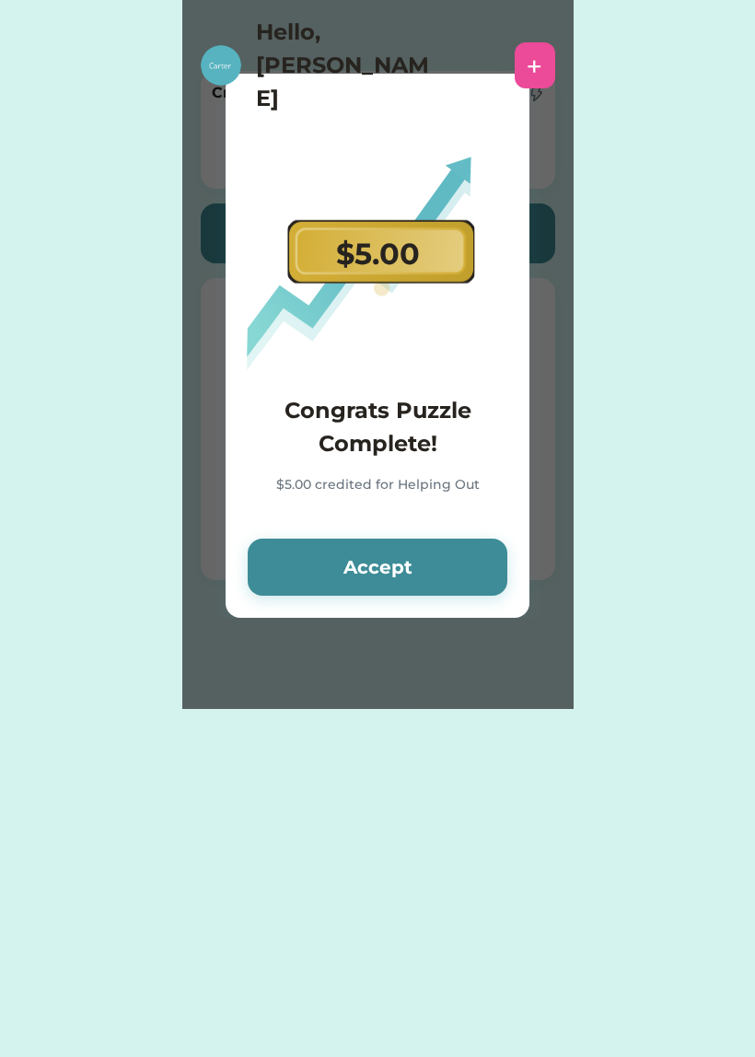
click at [447, 538] on button "Accept" at bounding box center [378, 566] width 260 height 57
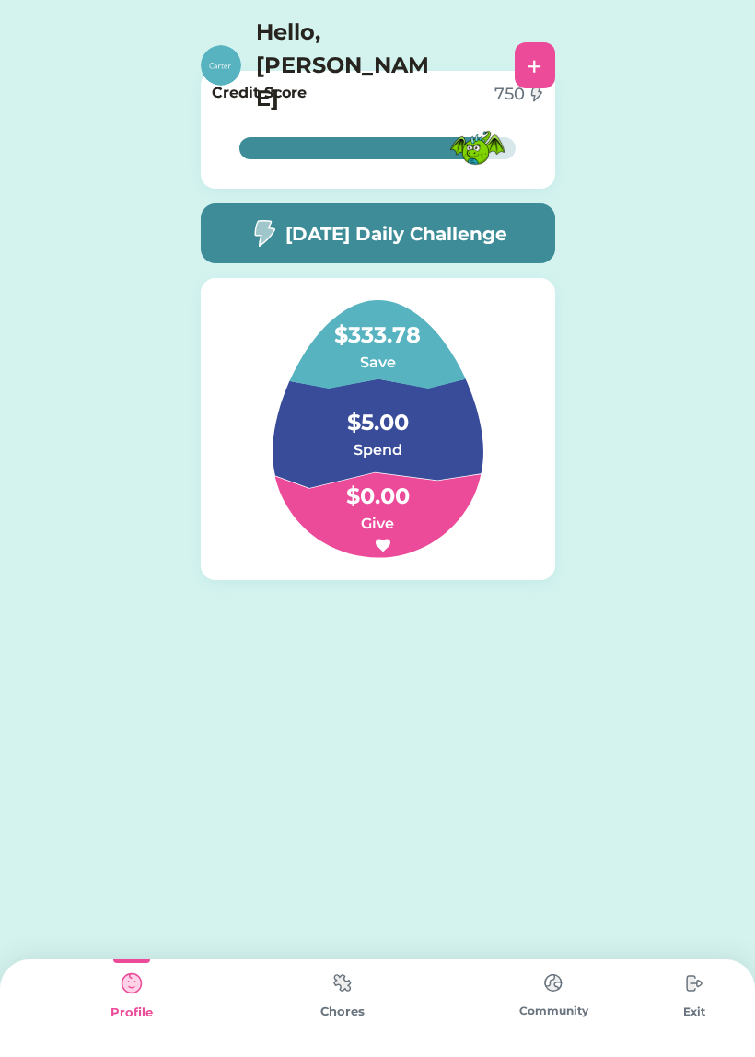
click at [375, 1013] on div "Chores" at bounding box center [342, 1011] width 211 height 18
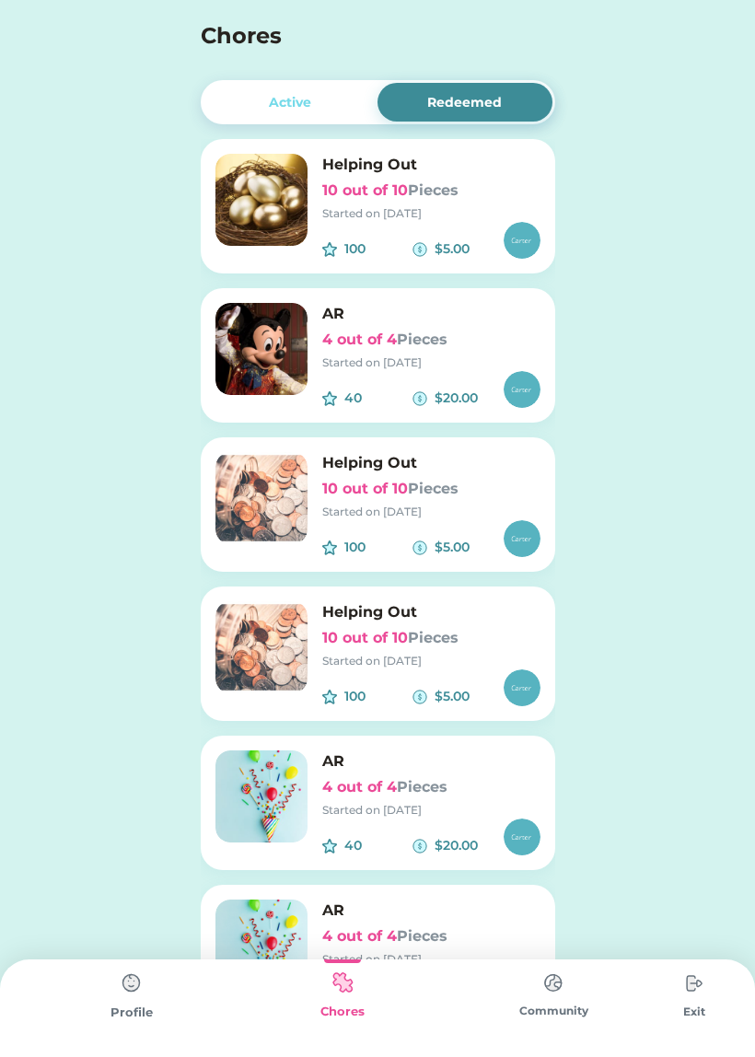
click at [274, 70] on div "Active Redeemed AR 3 out of 4 Pieces Started on [DATE] 40 $20.00 Helping Out 0 …" at bounding box center [377, 795] width 391 height 1591
click at [281, 88] on div "Active" at bounding box center [290, 102] width 175 height 39
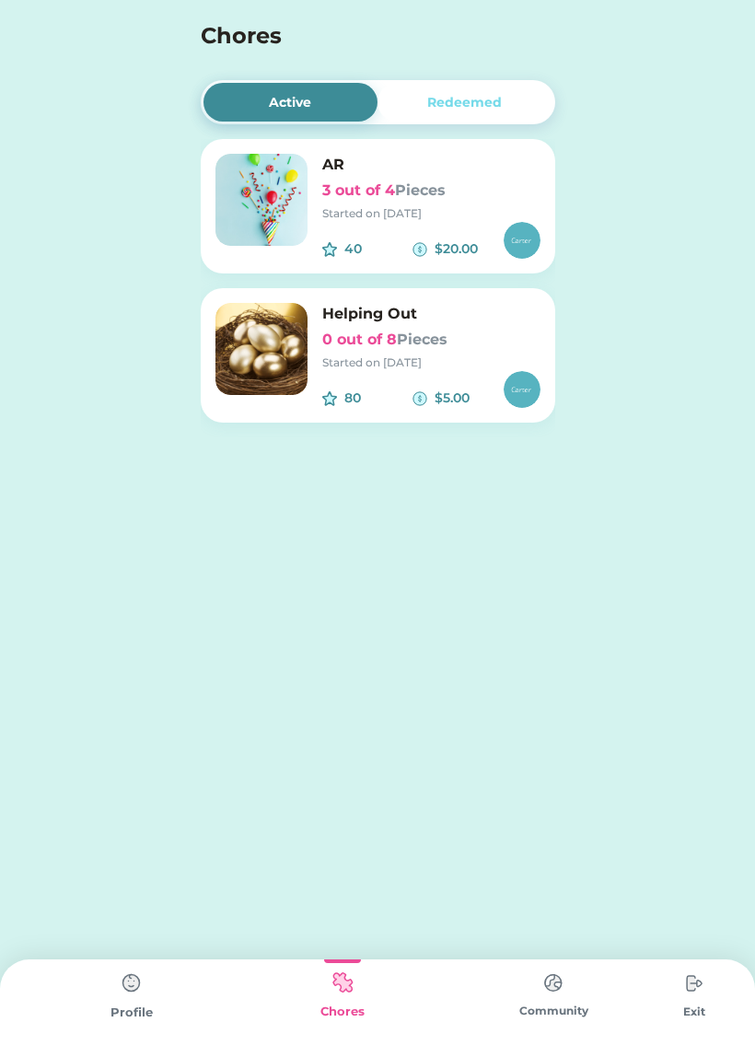
click at [491, 313] on h6 "Helping Out" at bounding box center [431, 314] width 218 height 22
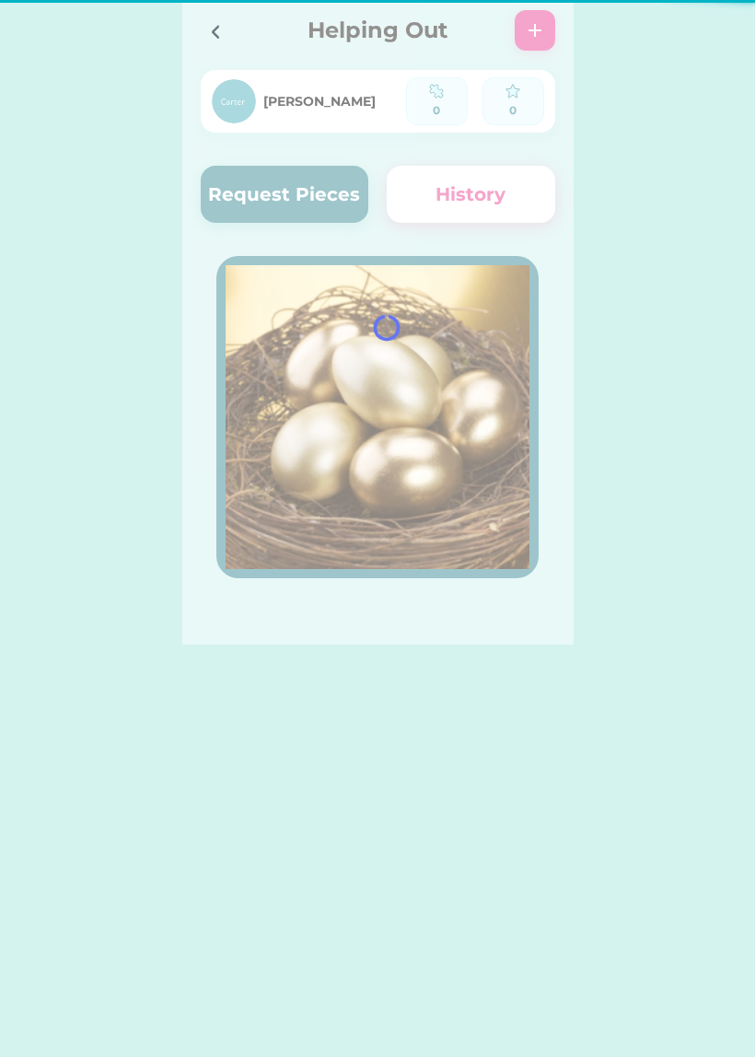
click at [480, 342] on div at bounding box center [377, 322] width 391 height 644
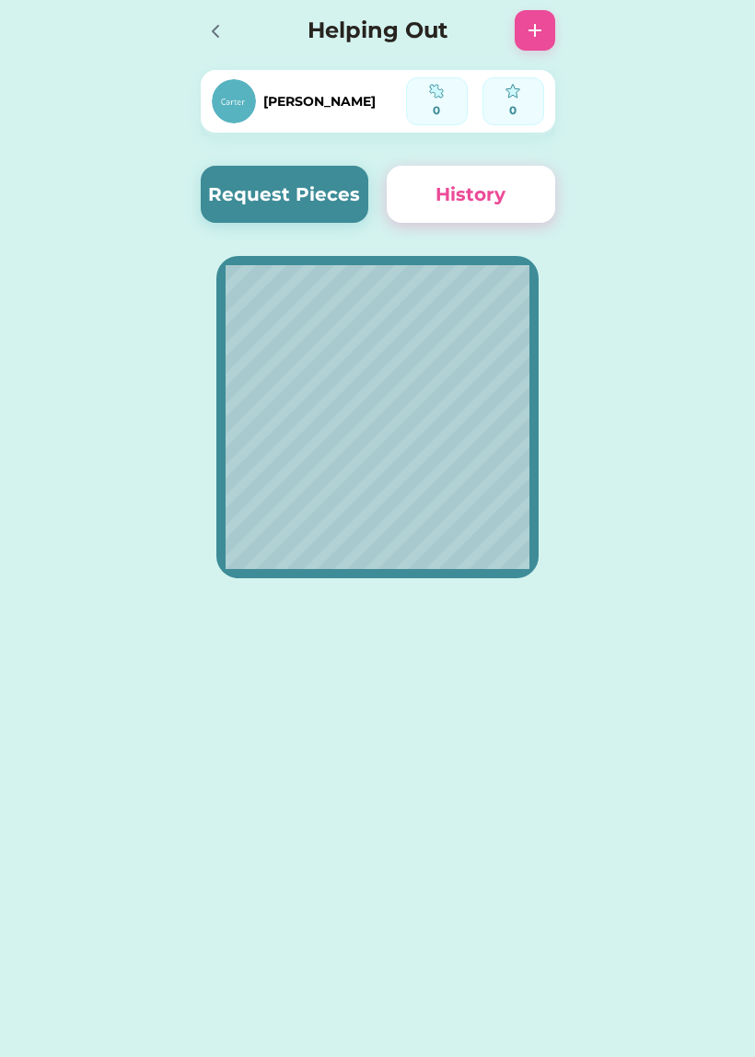
click at [342, 221] on button "Request Pieces" at bounding box center [285, 194] width 168 height 57
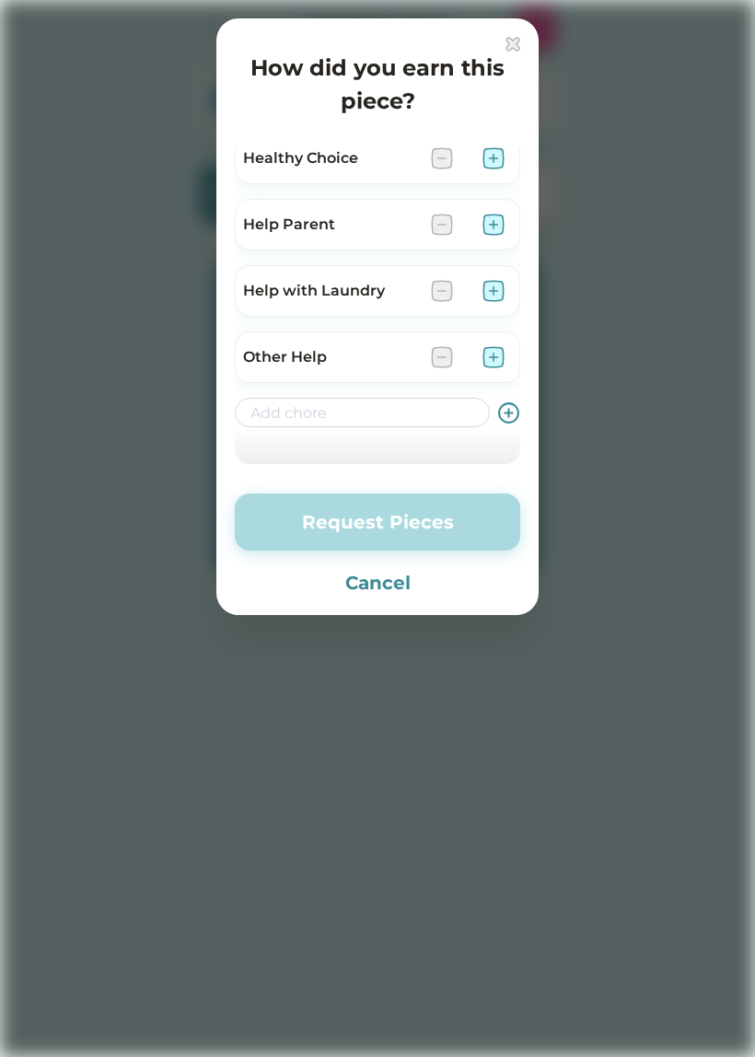
scroll to position [214, 0]
click at [470, 406] on input "input" at bounding box center [362, 412] width 255 height 29
click at [435, 744] on div at bounding box center [377, 528] width 755 height 1057
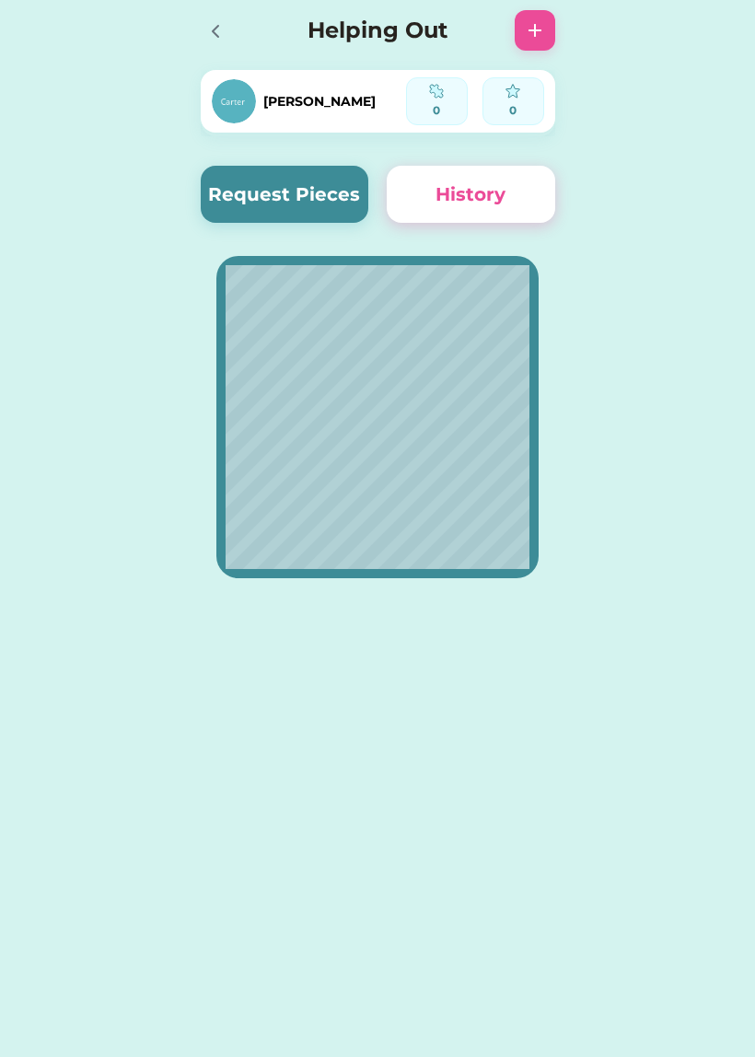
click at [297, 202] on button "Request Pieces" at bounding box center [285, 194] width 168 height 57
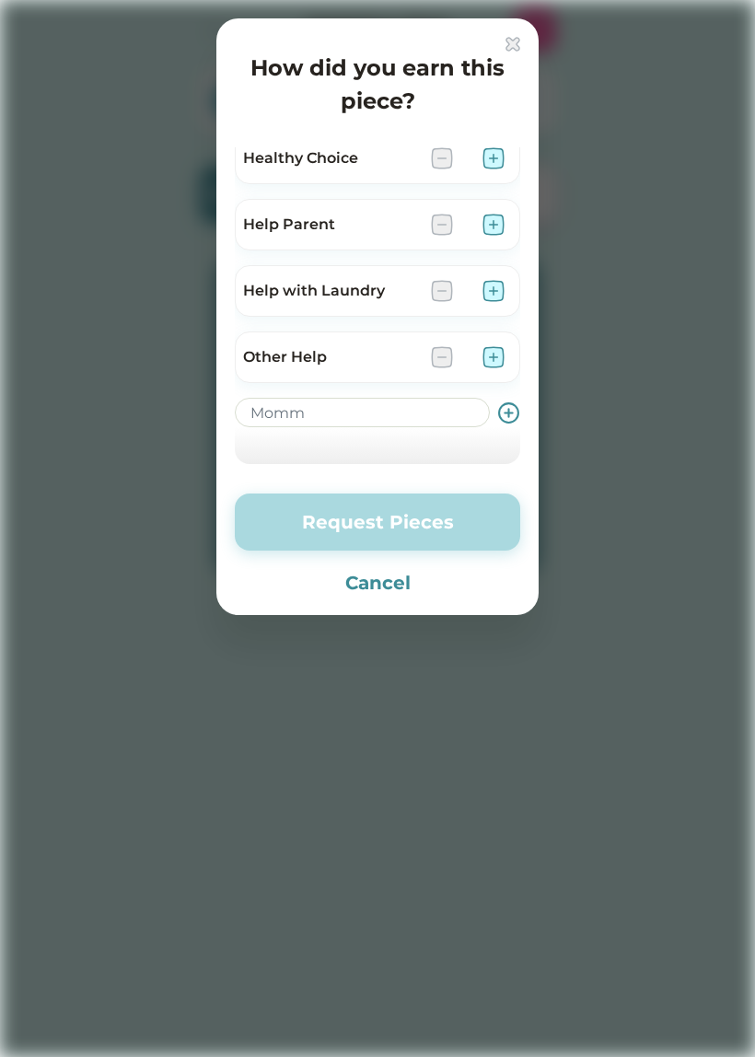
click at [390, 411] on input "input" at bounding box center [362, 412] width 255 height 29
type input "Mommy is sus"
click at [518, 415] on use at bounding box center [508, 412] width 19 height 19
click at [500, 283] on img at bounding box center [493, 291] width 22 height 22
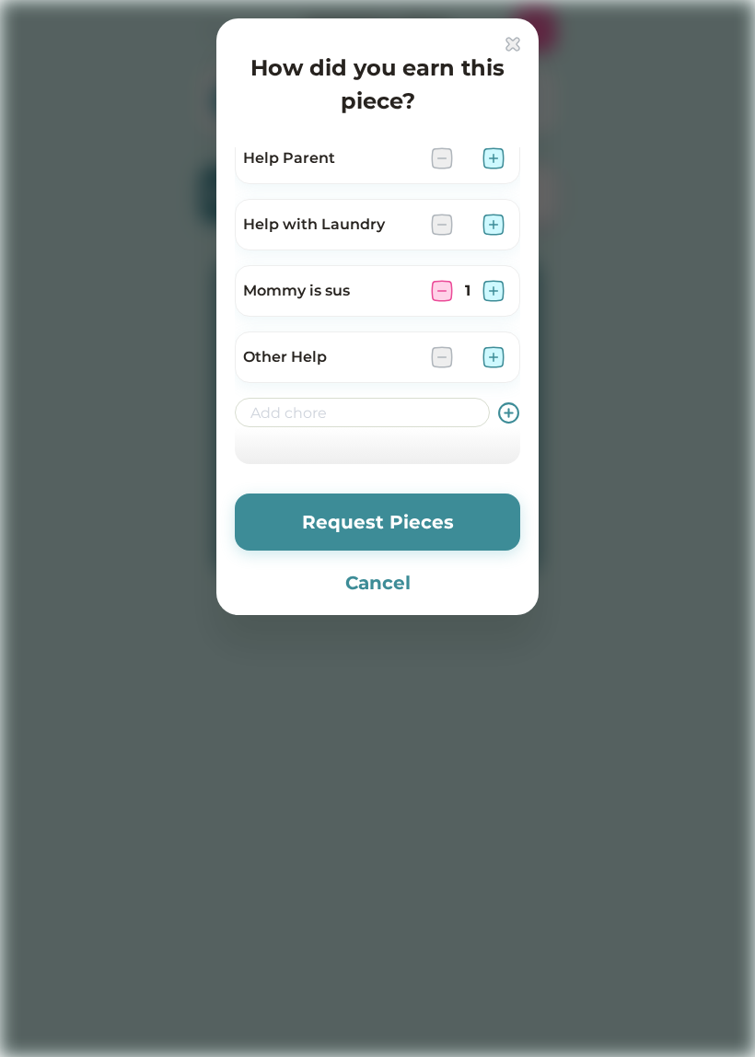
click at [468, 525] on button "Request Pieces" at bounding box center [377, 521] width 285 height 57
